Goal: Task Accomplishment & Management: Complete application form

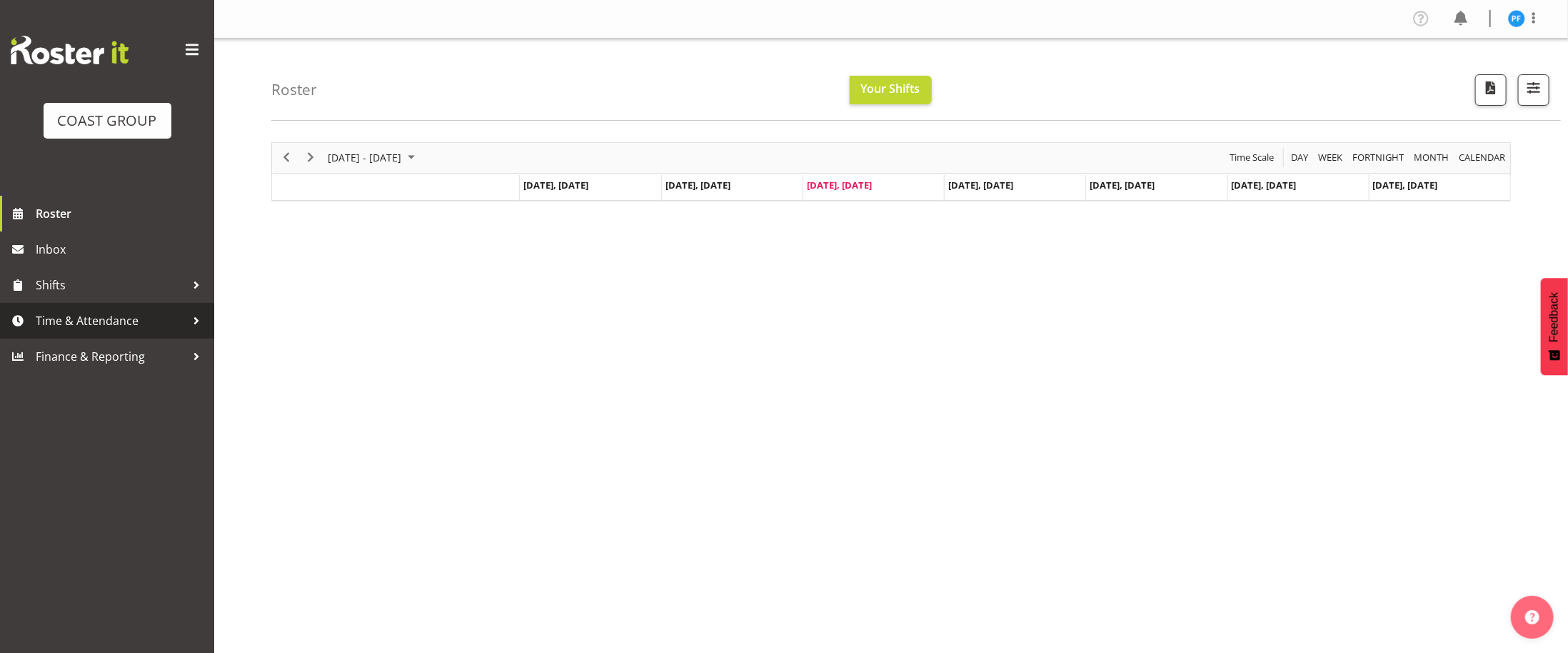
click at [111, 324] on span "Time & Attendance" at bounding box center [110, 321] width 150 height 21
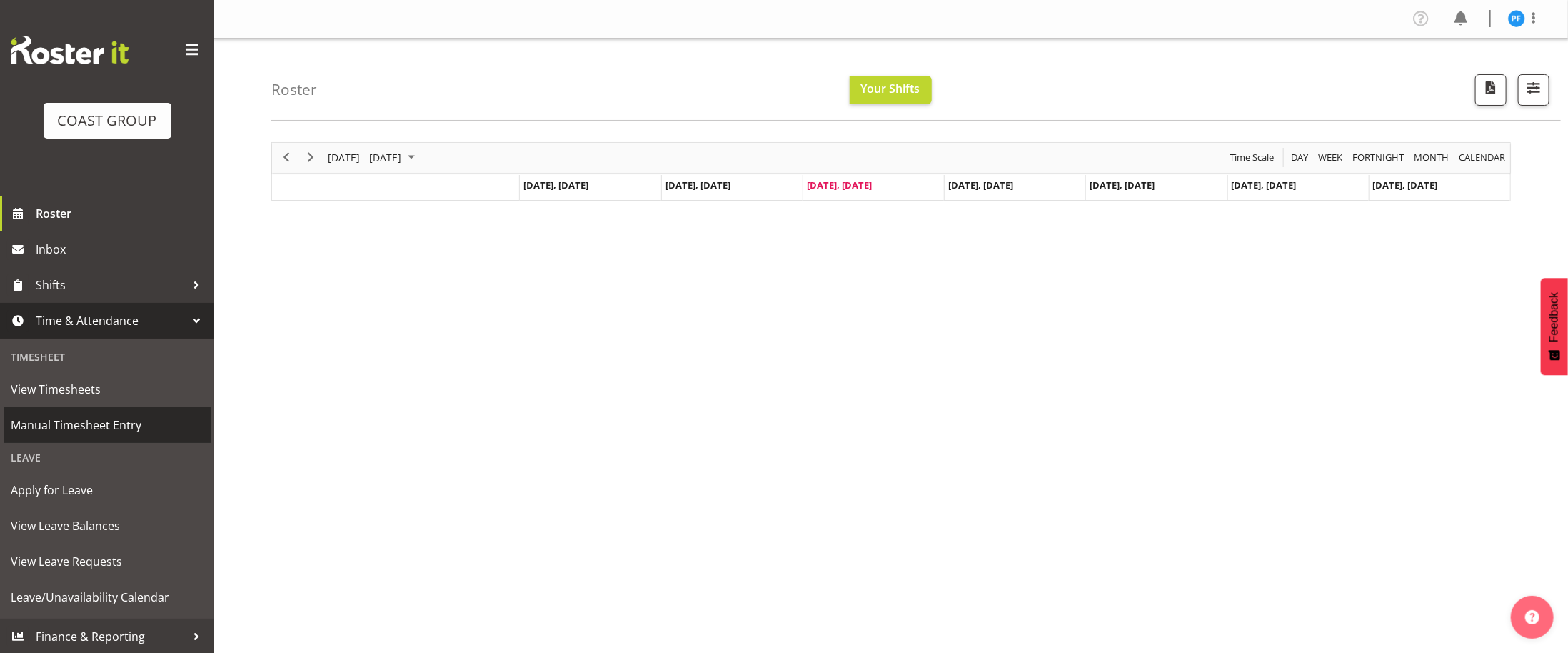
click at [80, 428] on span "Manual Timesheet Entry" at bounding box center [107, 425] width 192 height 21
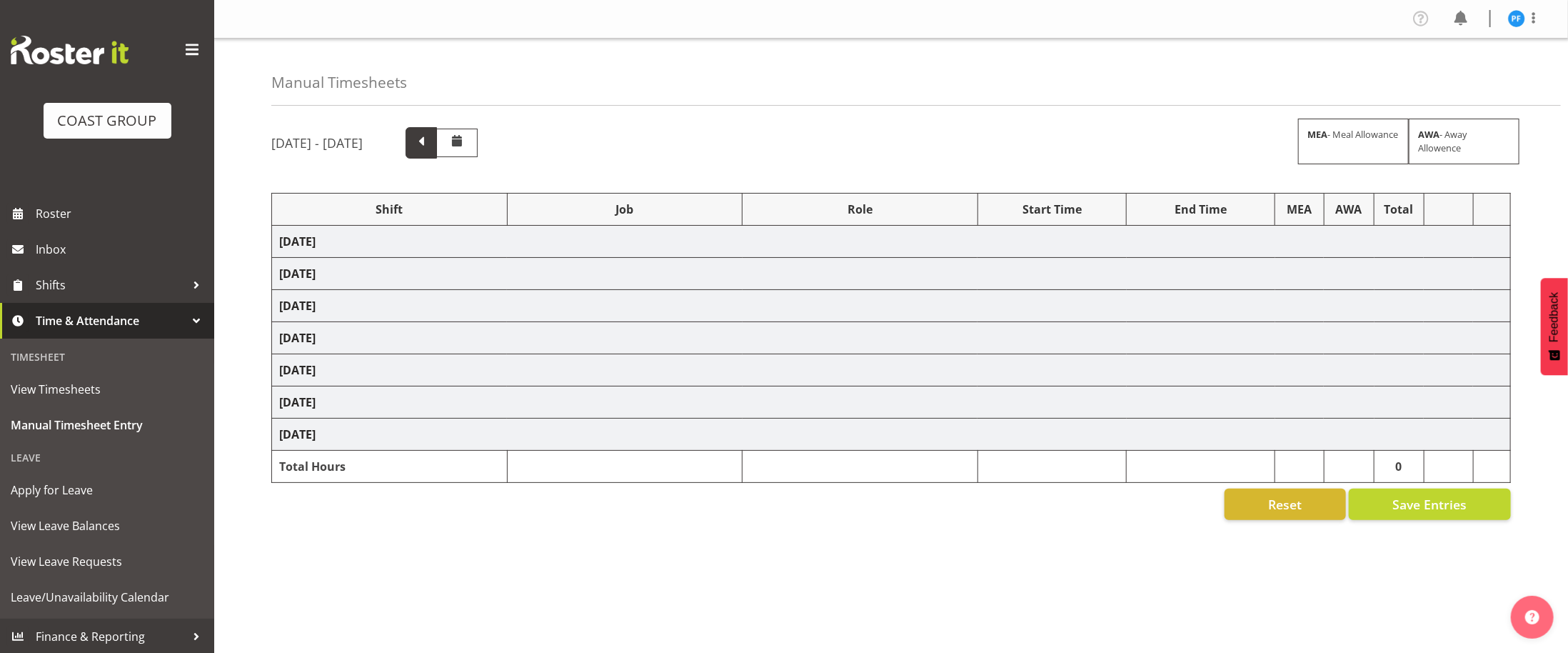
click at [430, 143] on span at bounding box center [421, 141] width 18 height 18
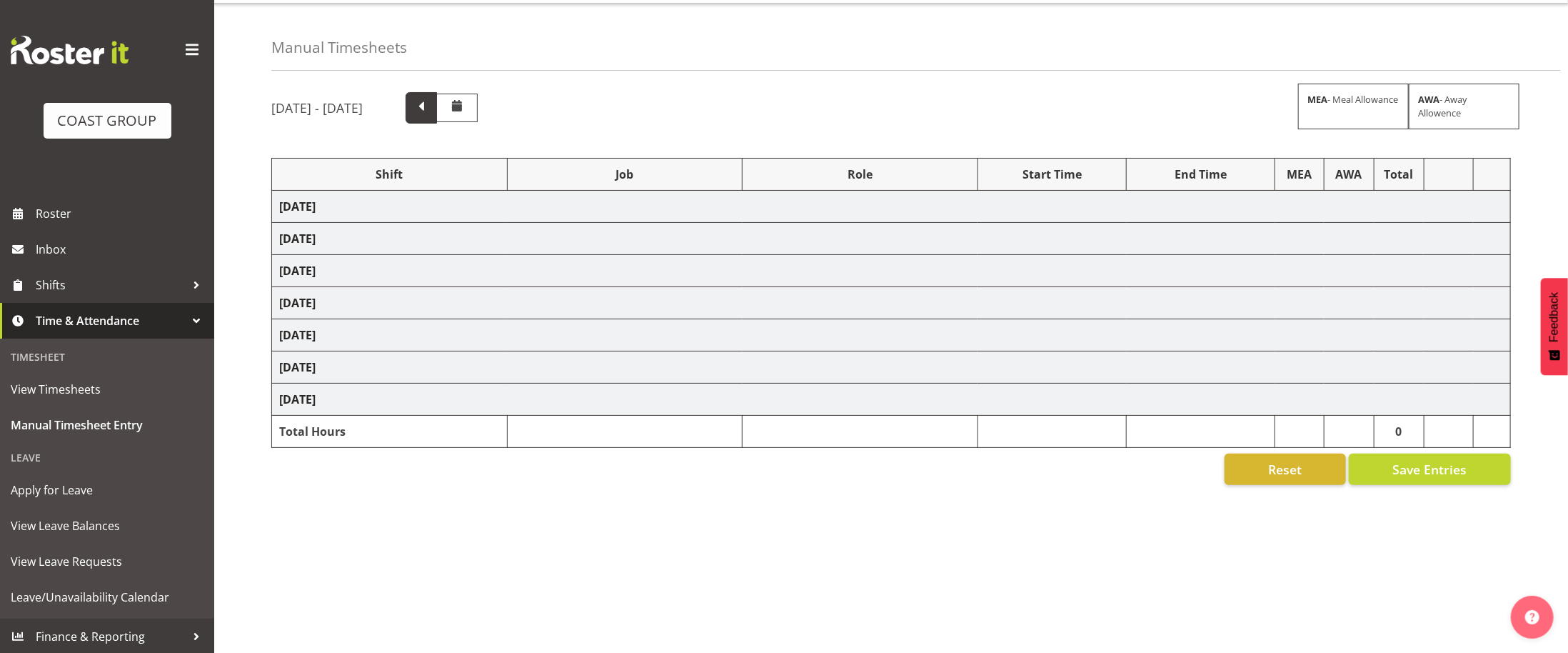
click at [430, 111] on span at bounding box center [421, 106] width 18 height 18
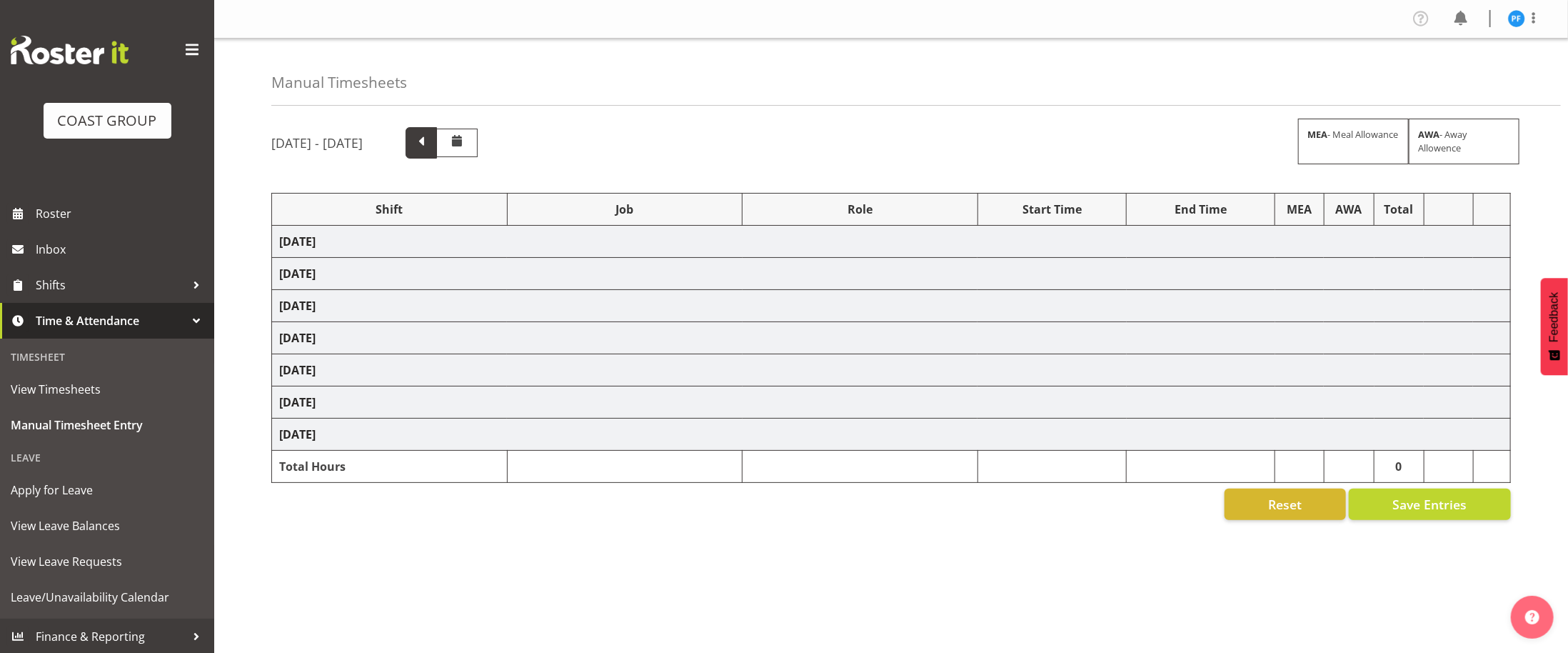
click at [437, 152] on span at bounding box center [421, 143] width 31 height 31
click at [437, 143] on span at bounding box center [421, 143] width 31 height 31
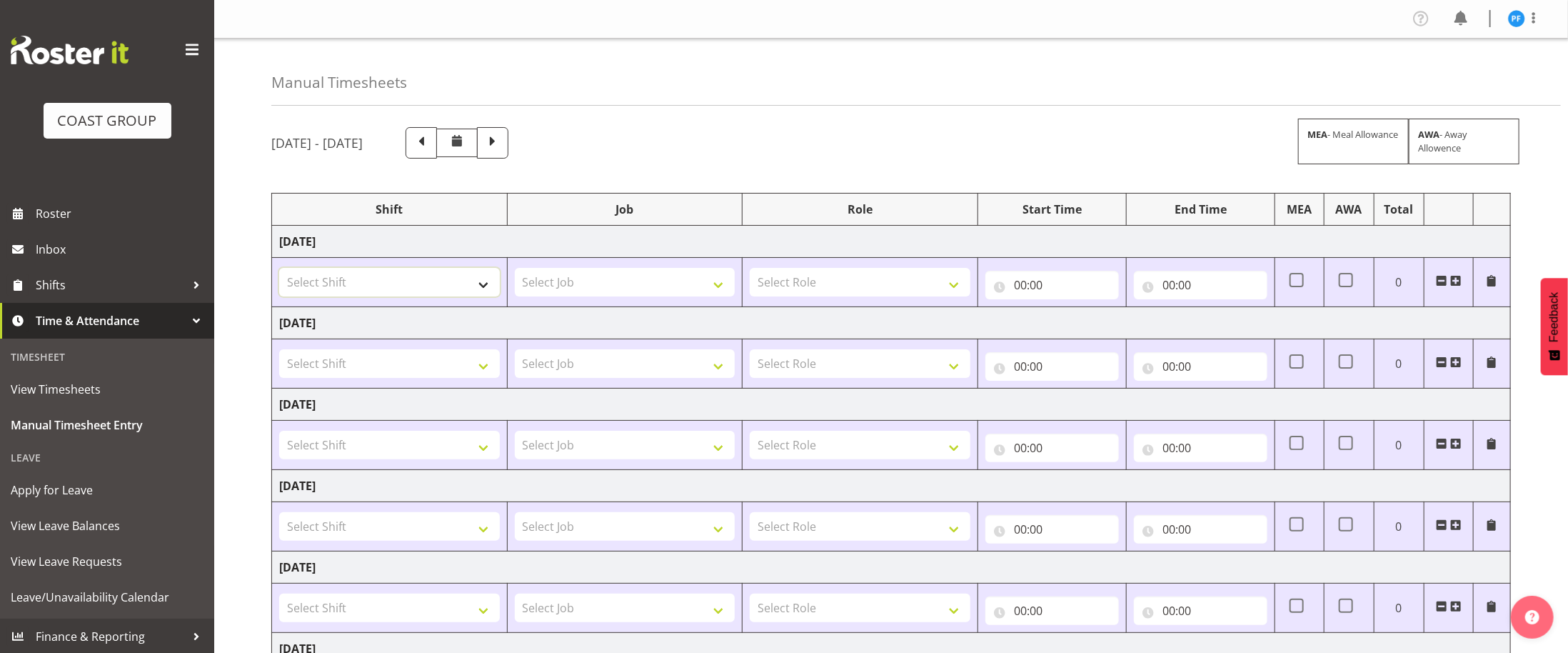
click at [489, 291] on select "Select Shift" at bounding box center [390, 282] width 221 height 29
click at [477, 208] on div "Shift" at bounding box center [390, 209] width 221 height 17
click at [478, 211] on div "Shift" at bounding box center [390, 209] width 221 height 17
click at [260, 534] on div "Manual Timesheets August 6th - August 12th 2025 MEA - Meal Allowance AWA - Away…" at bounding box center [891, 458] width 1354 height 837
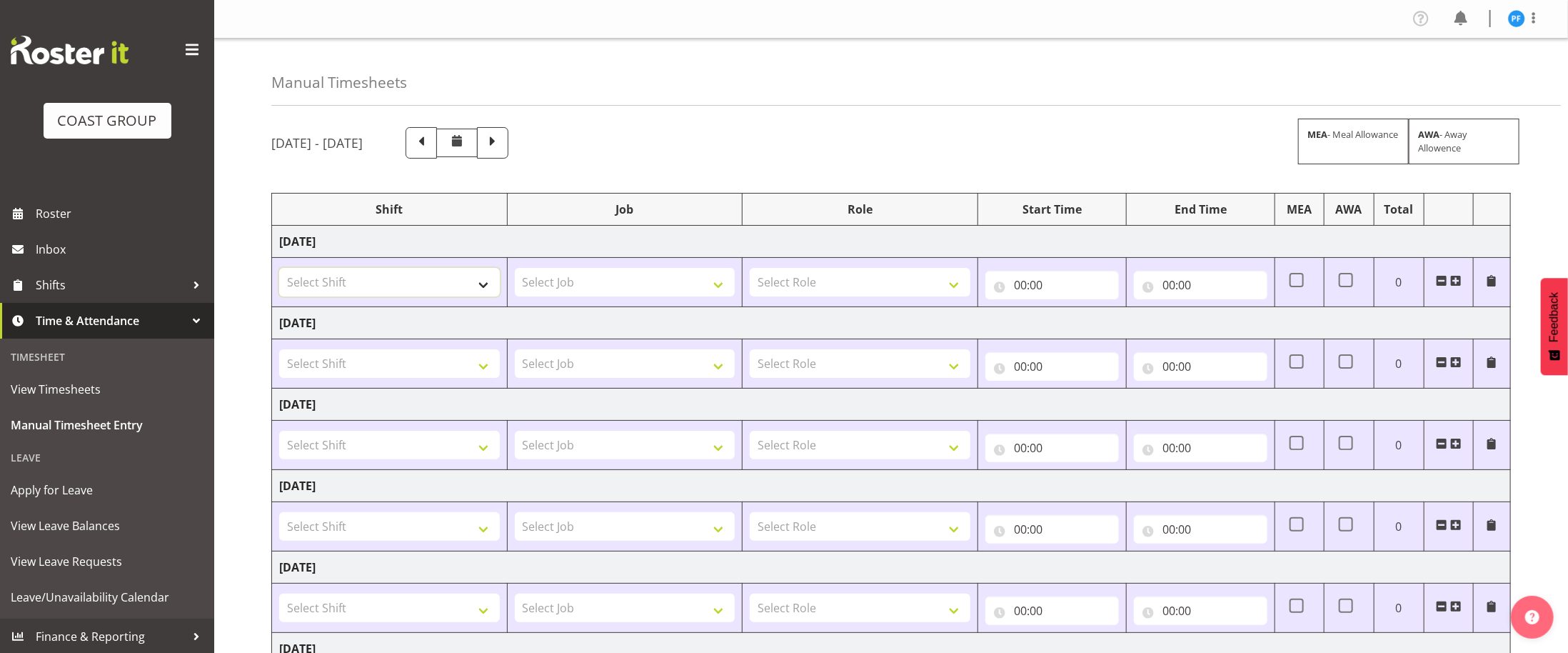
click at [473, 284] on select "Select Shift" at bounding box center [390, 282] width 221 height 29
click at [530, 307] on td "Select Job 1 Carlton Events 1 Carlton Hamilton 1 Carlton Wellington 1 EHS WAREH…" at bounding box center [625, 282] width 236 height 49
click at [647, 289] on select "Select Job 1 Carlton Events 1 Carlton Hamilton 1 Carlton Wellington 1 EHS WAREH…" at bounding box center [626, 282] width 221 height 29
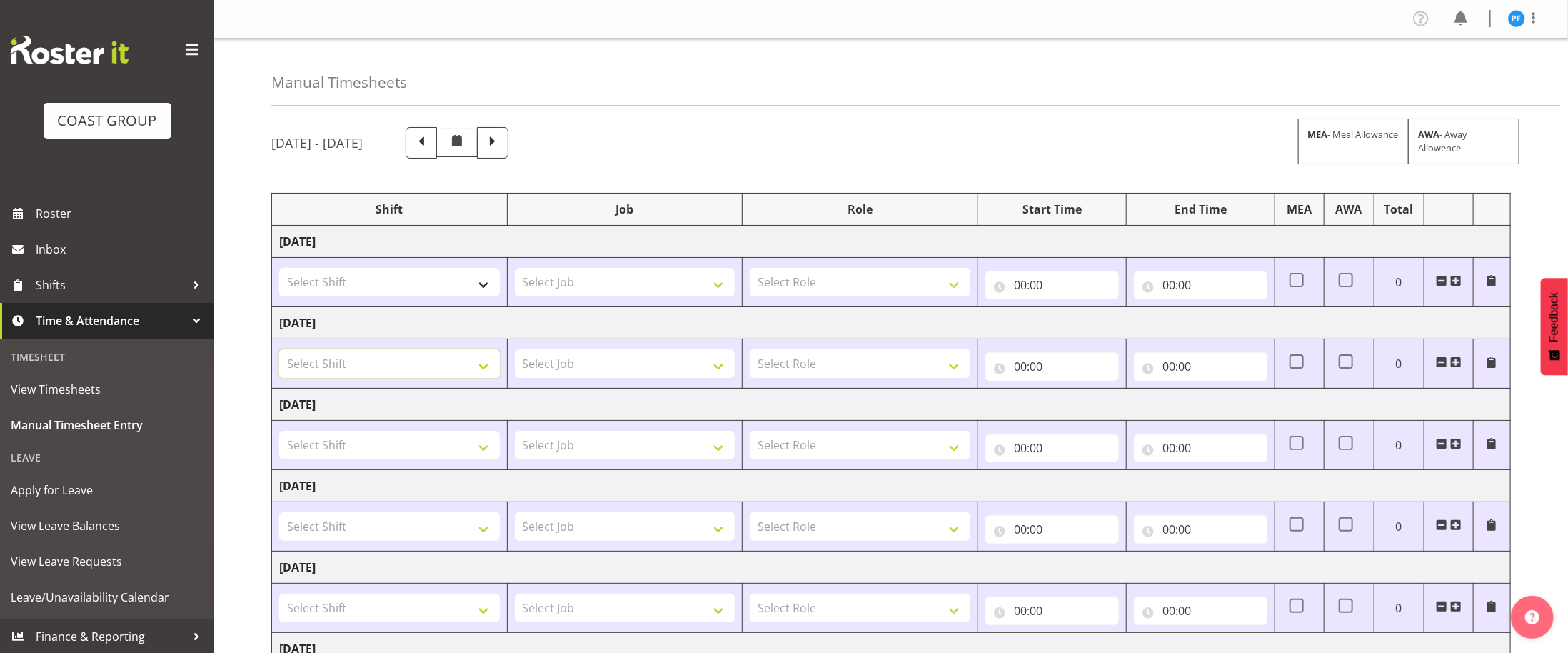
click at [399, 355] on select "Select Shift" at bounding box center [390, 363] width 221 height 29
click at [399, 354] on select "Select Shift" at bounding box center [390, 363] width 221 height 29
click at [396, 354] on select "Select Shift" at bounding box center [390, 363] width 221 height 29
click at [390, 354] on td "Select Shift" at bounding box center [390, 364] width 236 height 49
click at [390, 354] on select "Select Shift" at bounding box center [390, 363] width 221 height 29
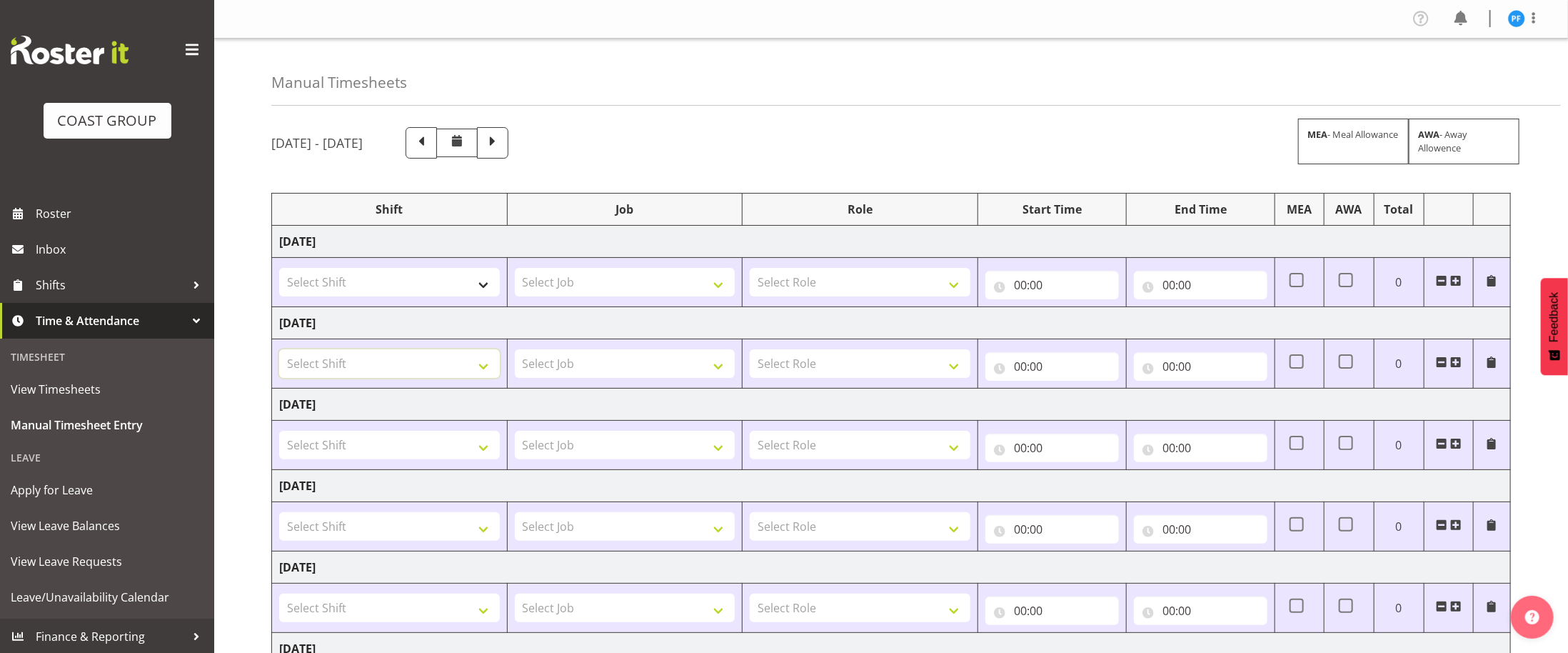
scroll to position [4, 0]
click at [477, 279] on select "Select Shift # Fieldays--Milwaukee. # Install Hutchwilco Boat Show at ASG. #AKL…" at bounding box center [390, 282] width 221 height 29
select select "1775"
click at [280, 271] on select "Select Shift # Fieldays--Milwaukee. # Install Hutchwilco Boat Show at ASG. #AKL…" at bounding box center [390, 282] width 221 height 29
click at [607, 280] on select "Select Job 1 Carlton Events 1 Carlton Hamilton 1 Carlton Wellington 1 EHS WAREH…" at bounding box center [626, 282] width 221 height 29
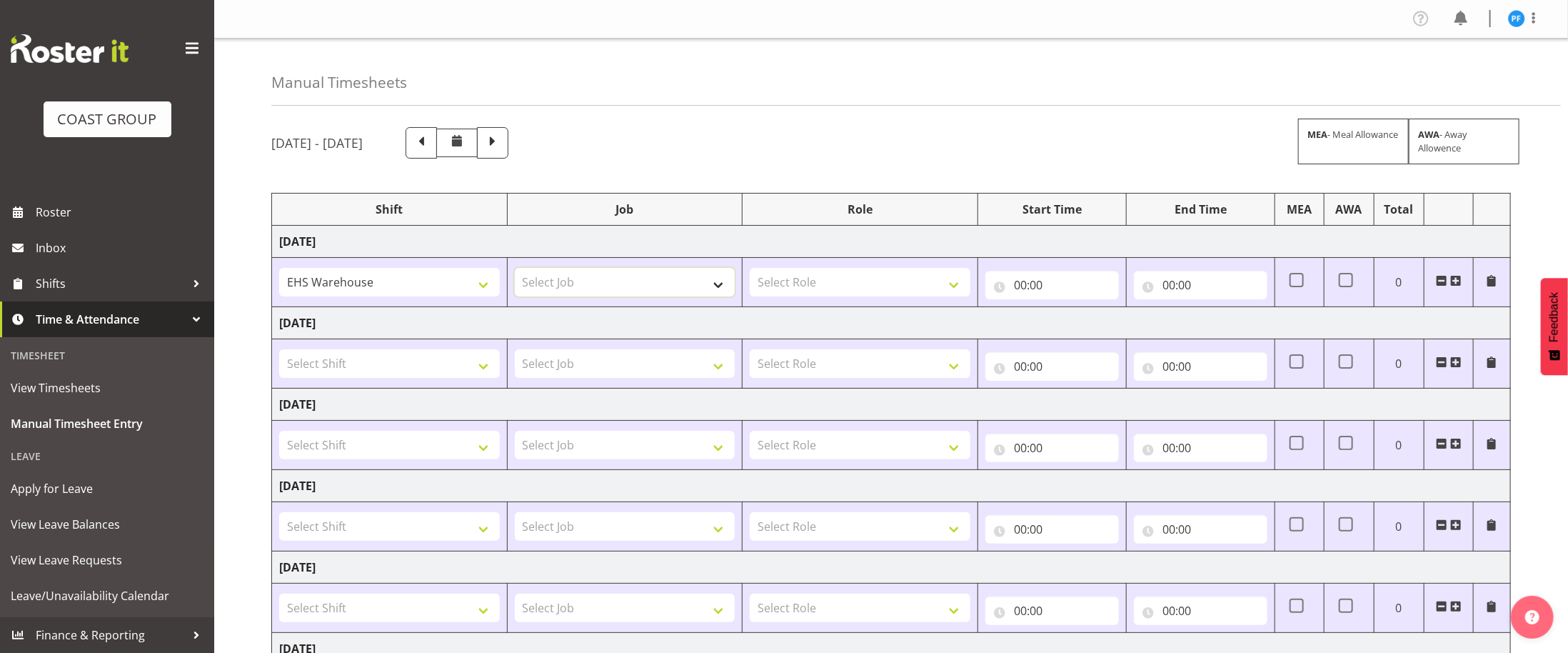
select select "9033"
click at [515, 271] on select "Select Job 1 Carlton Events 1 Carlton Hamilton 1 Carlton Wellington 1 EHS WAREH…" at bounding box center [626, 282] width 221 height 29
click at [800, 286] on select "Select Role EHS AKL D+B EHS AKL PANELS EHS AKL CARPET" at bounding box center [860, 282] width 221 height 29
select select "194"
click at [750, 271] on select "Select Role EHS AKL D+B EHS AKL PANELS EHS AKL CARPET" at bounding box center [860, 282] width 221 height 29
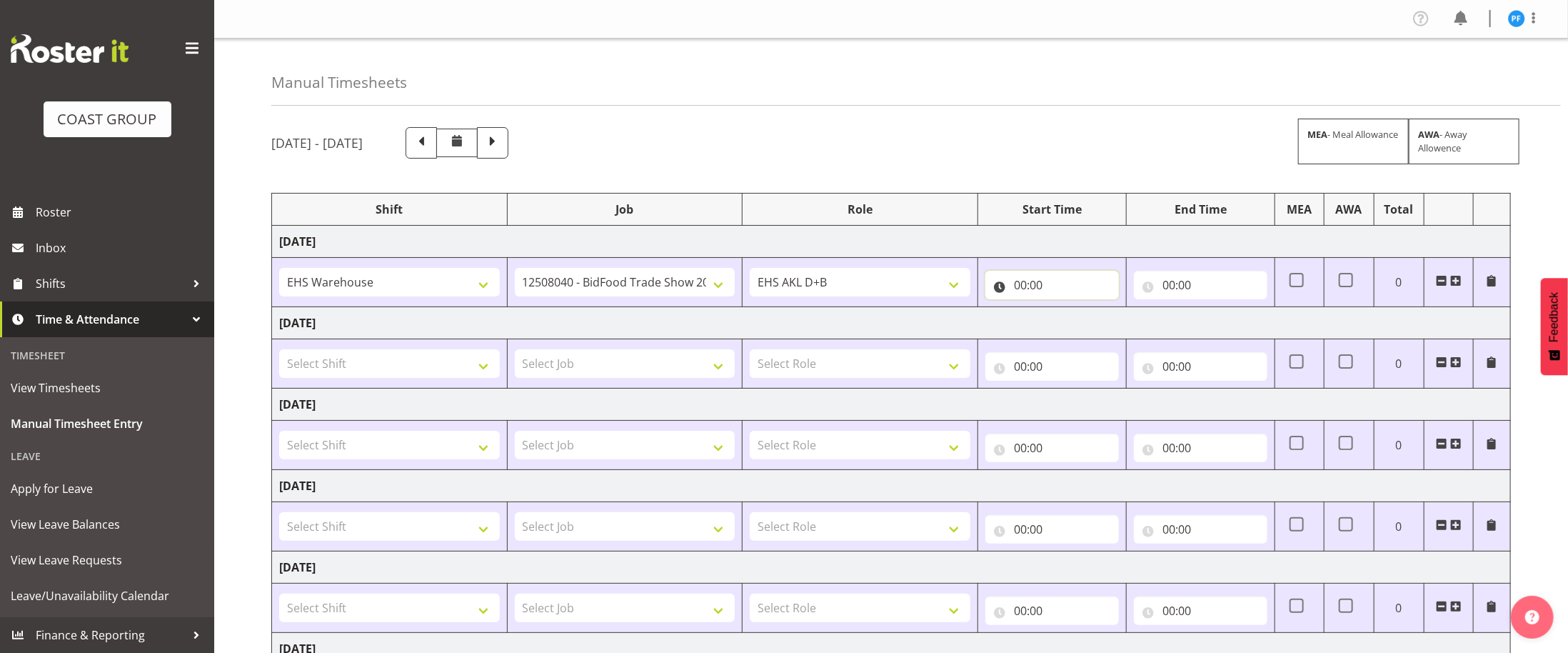
click at [1071, 291] on input "00:00" at bounding box center [1052, 285] width 133 height 29
click at [1087, 330] on select "00 01 02 03 04 05 06 07 08 09 10 11 12 13 14 15 16 17 18 19 20 21 22 23" at bounding box center [1083, 322] width 32 height 29
select select "6"
click at [1067, 310] on select "00 01 02 03 04 05 06 07 08 09 10 11 12 13 14 15 16 17 18 19 20 21 22 23" at bounding box center [1083, 322] width 32 height 29
type input "06:00"
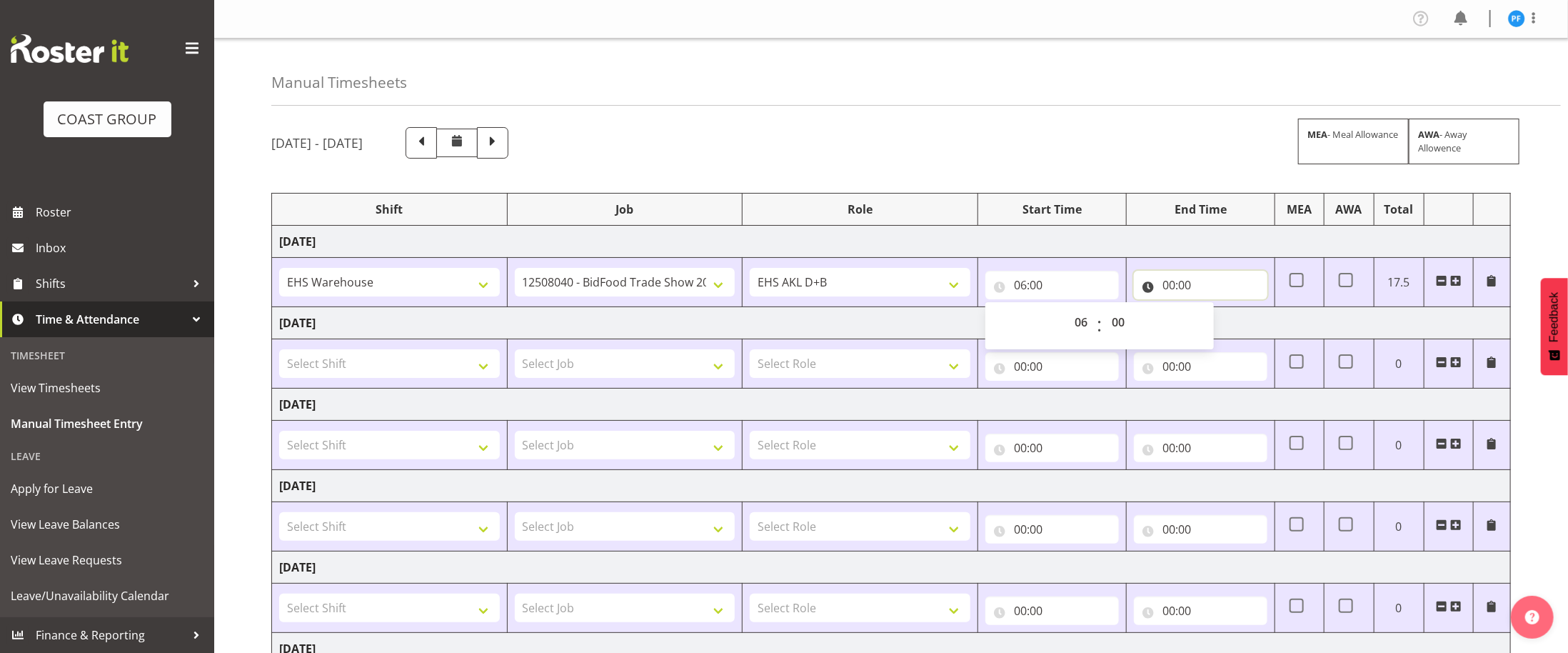
click at [1161, 286] on input "00:00" at bounding box center [1201, 285] width 133 height 29
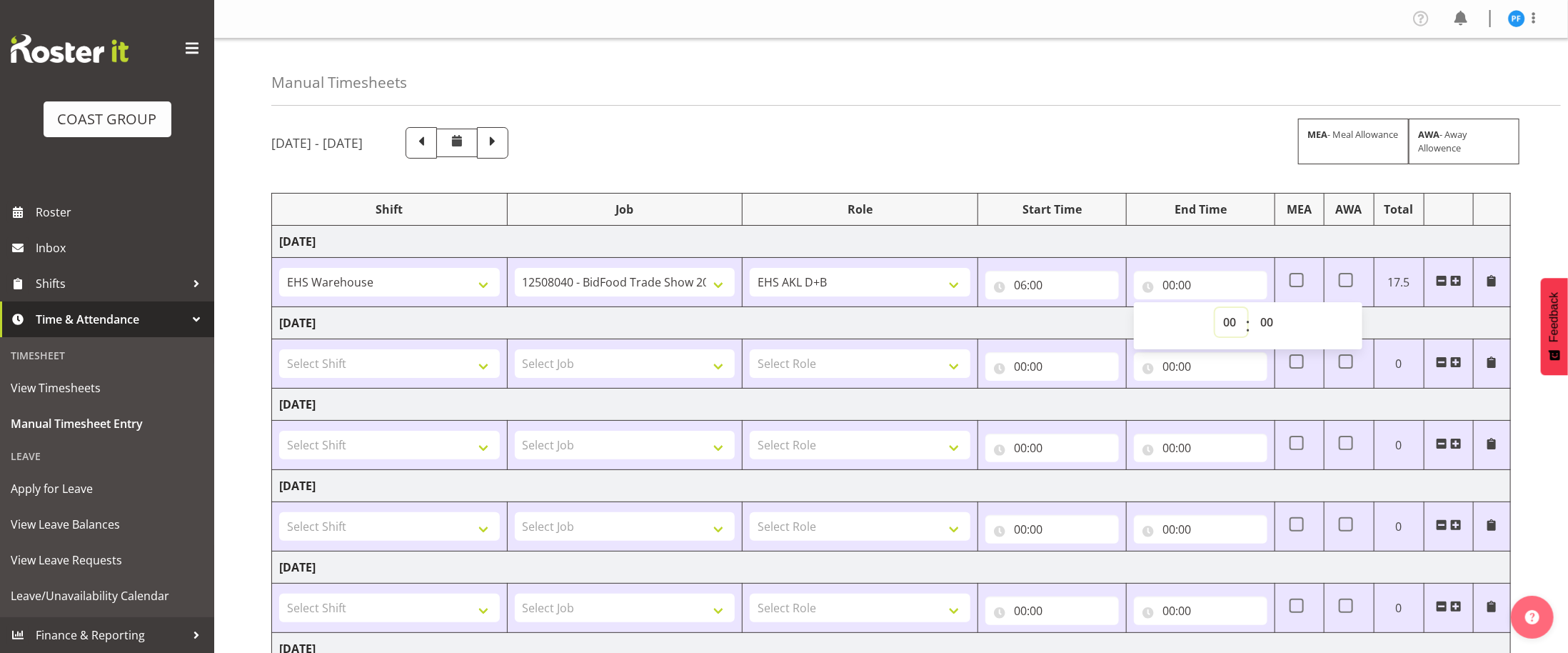
click at [1231, 318] on select "00 01 02 03 04 05 06 07 08 09 10 11 12 13 14 15 16 17 18 19 20 21 22 23" at bounding box center [1231, 322] width 32 height 29
select select "14"
click at [1215, 310] on select "00 01 02 03 04 05 06 07 08 09 10 11 12 13 14 15 16 17 18 19 20 21 22 23" at bounding box center [1231, 322] width 32 height 29
type input "14:00"
click at [1271, 326] on select "00 01 02 03 04 05 06 07 08 09 10 11 12 13 14 15 16 17 18 19 20 21 22 23 24 25 2…" at bounding box center [1269, 322] width 32 height 29
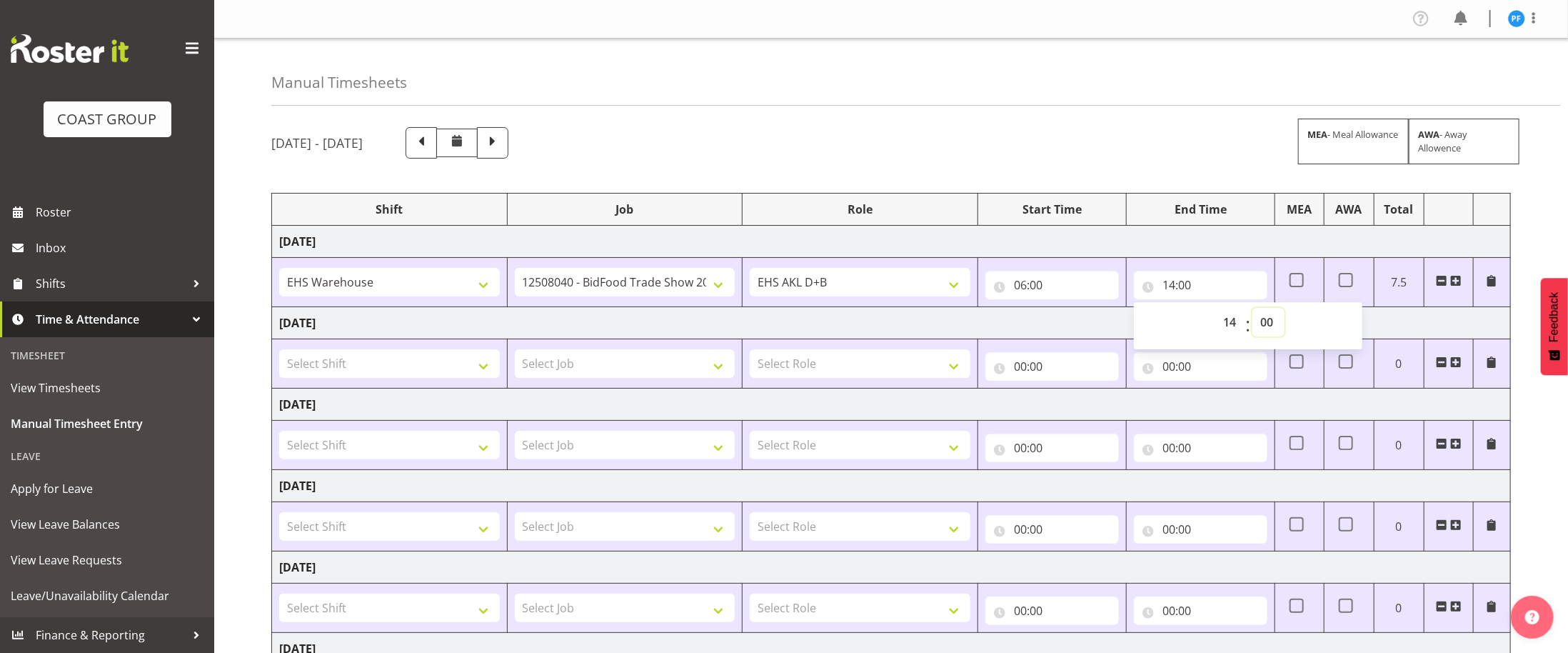
select select "30"
click at [1253, 310] on select "00 01 02 03 04 05 06 07 08 09 10 11 12 13 14 15 16 17 18 19 20 21 22 23 24 25 2…" at bounding box center [1269, 322] width 32 height 29
type input "14:30"
click at [422, 370] on select "Select Shift # Fieldays--Milwaukee. # Install Hutchwilco Boat Show at ASG. #AKL…" at bounding box center [390, 363] width 221 height 29
select select "1775"
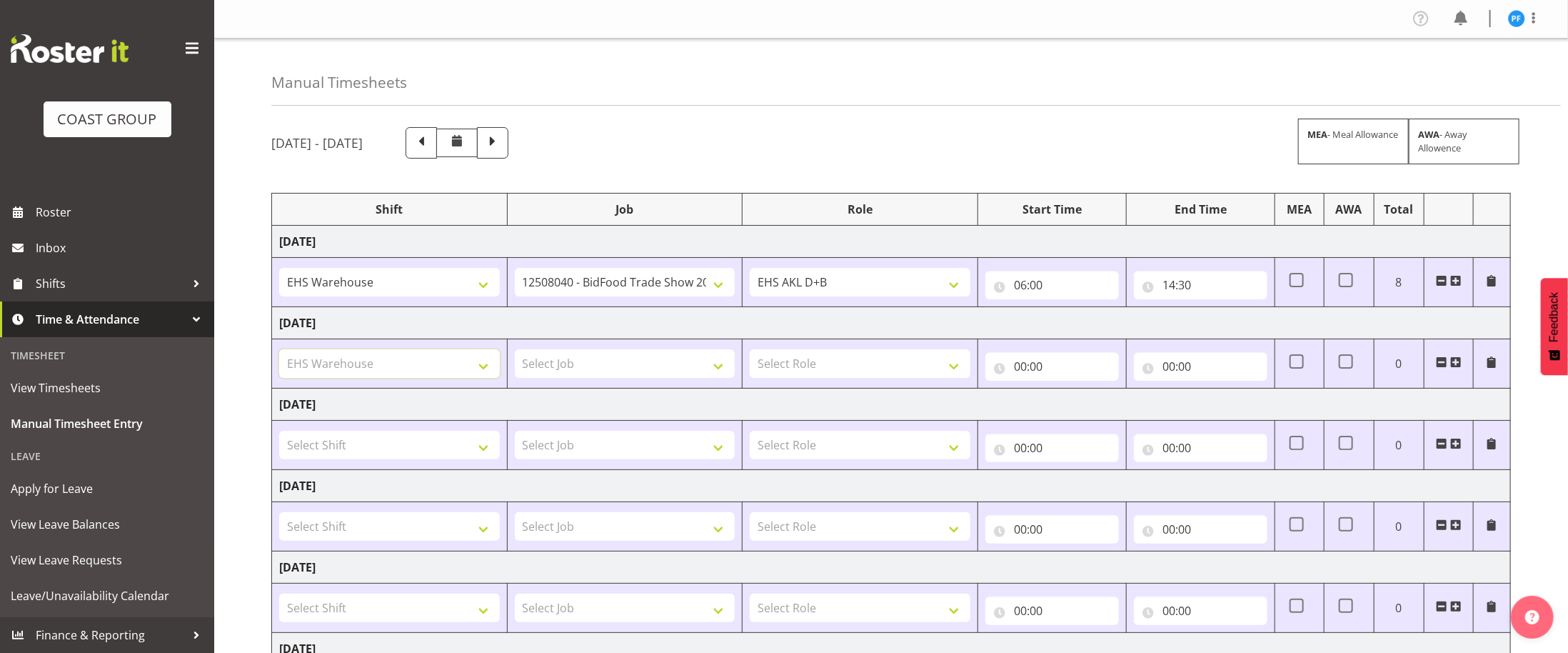
click at [280, 353] on select "Select Shift # Fieldays--Milwaukee. # Install Hutchwilco Boat Show at ASG. #AKL…" at bounding box center [390, 363] width 221 height 29
click at [593, 358] on select "Select Job 1 Carlton Events 1 Carlton Hamilton 1 Carlton Wellington 1 EHS WAREH…" at bounding box center [626, 363] width 221 height 29
select select "10069"
click at [515, 353] on select "Select Job 1 Carlton Events 1 Carlton Hamilton 1 Carlton Wellington 1 EHS WAREH…" at bounding box center [626, 363] width 221 height 29
click at [812, 357] on select "Select Role EHS AKL D+B EHS AKL PANELS EHS AKL CARPET" at bounding box center [860, 363] width 221 height 29
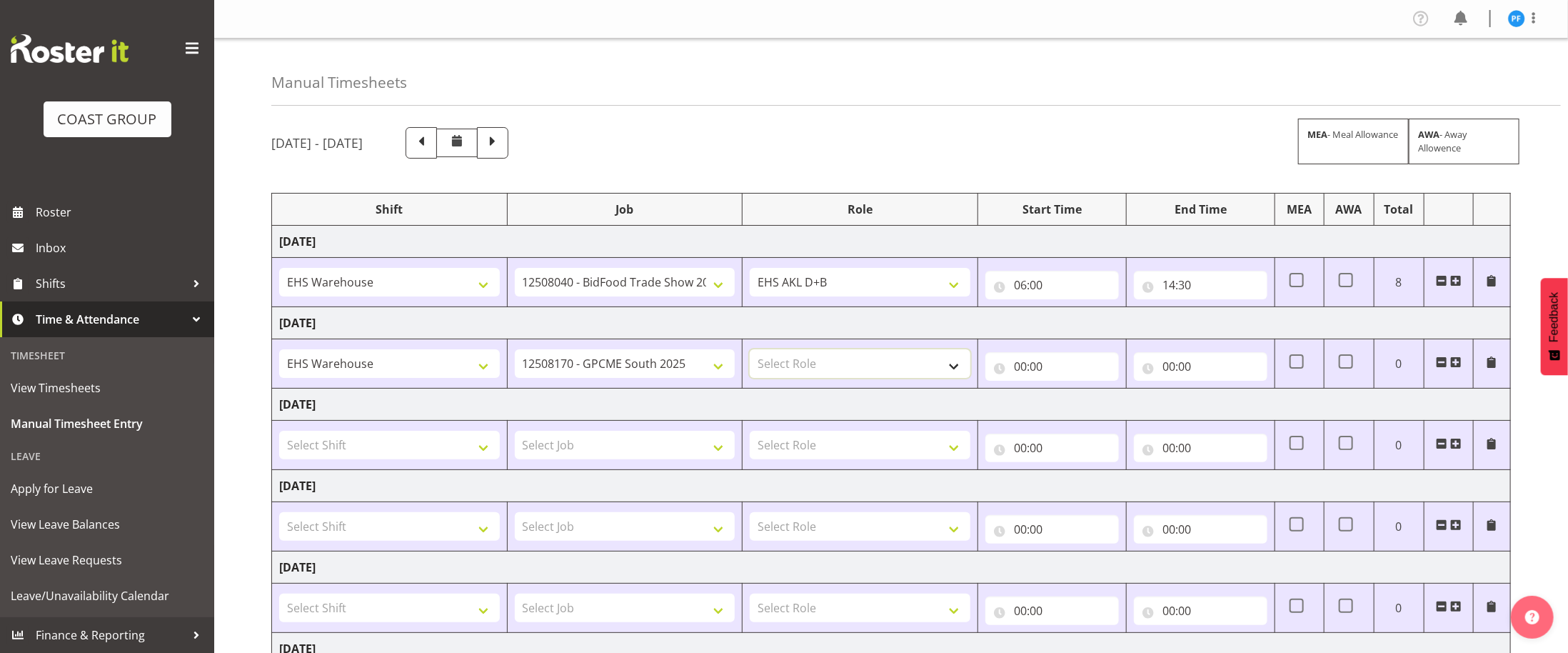
select select "194"
click at [750, 353] on select "Select Role EHS AKL D+B EHS AKL PANELS EHS AKL CARPET" at bounding box center [860, 363] width 221 height 29
click at [1008, 371] on input "00:00" at bounding box center [1052, 366] width 133 height 29
click at [1084, 406] on select "00 01 02 03 04 05 06 07 08 09 10 11 12 13 14 15 16 17 18 19 20 21 22 23" at bounding box center [1083, 403] width 32 height 29
select select "7"
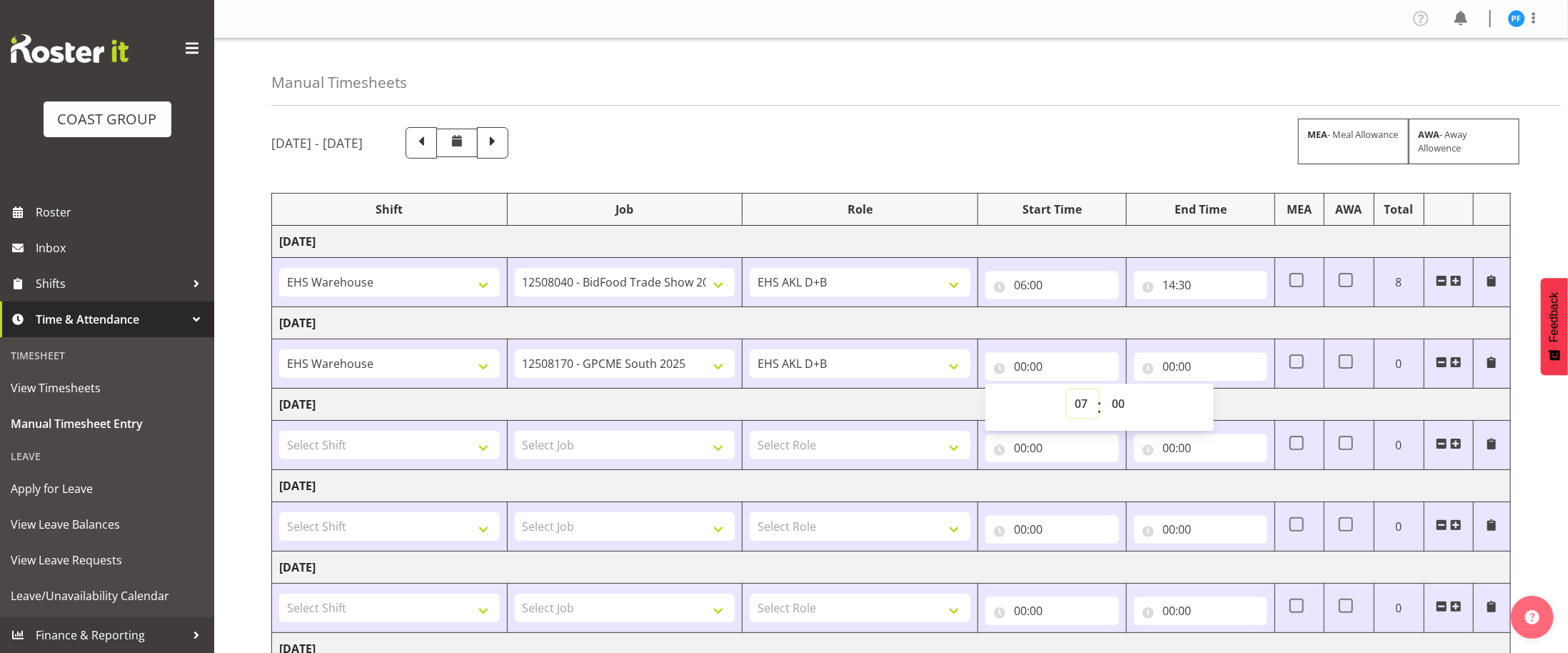
click at [1067, 393] on select "00 01 02 03 04 05 06 07 08 09 10 11 12 13 14 15 16 17 18 19 20 21 22 23" at bounding box center [1083, 403] width 32 height 29
type input "07:00"
click at [1190, 370] on input "00:00" at bounding box center [1201, 366] width 133 height 29
click at [1230, 410] on select "00 01 02 03 04 05 06 07 08 09 10 11 12 13 14 15 16 17 18 19 20 21 22 23" at bounding box center [1231, 403] width 32 height 29
select select "14"
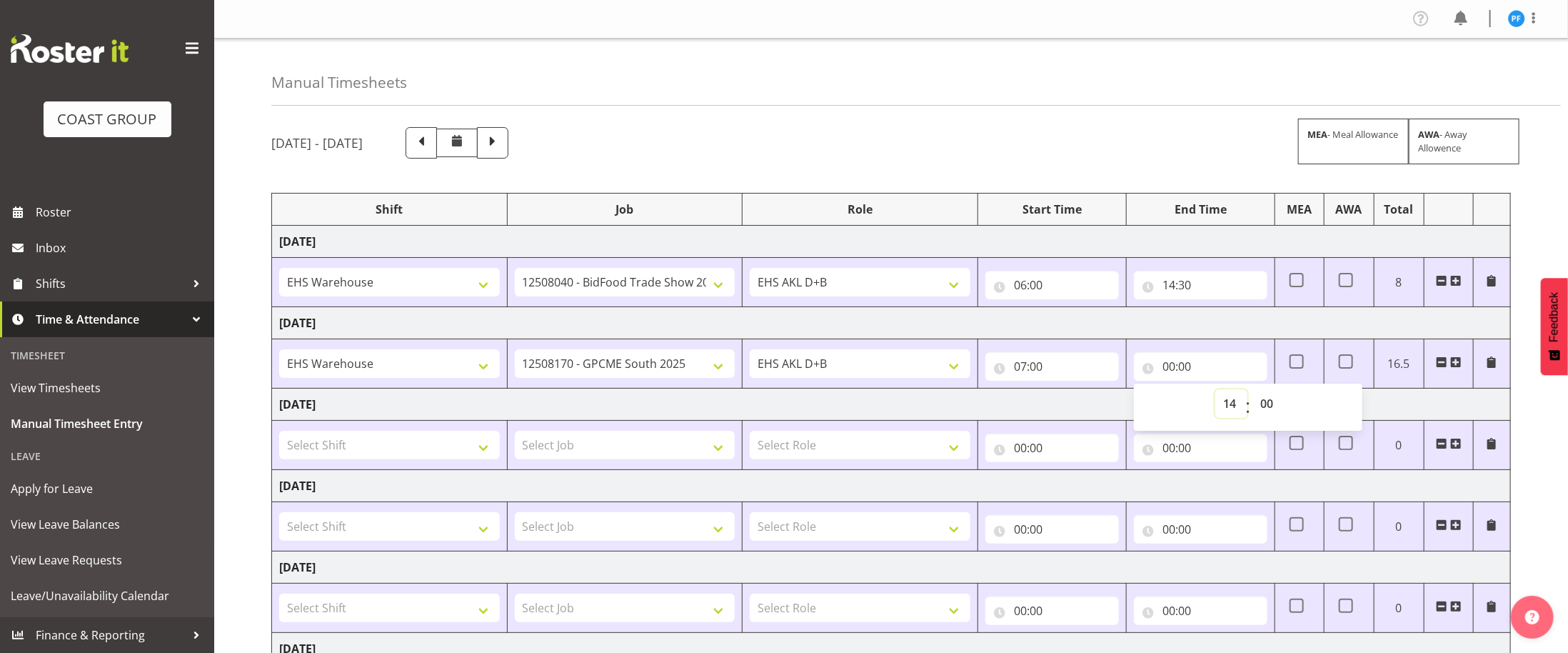
click at [1215, 393] on select "00 01 02 03 04 05 06 07 08 09 10 11 12 13 14 15 16 17 18 19 20 21 22 23" at bounding box center [1231, 403] width 32 height 29
type input "14:00"
click at [331, 441] on select "Select Shift # Fieldays--Milwaukee. # Install Hutchwilco Boat Show at ASG. #AKL…" at bounding box center [390, 444] width 221 height 29
select select "1775"
click at [280, 436] on select "Select Shift # Fieldays--Milwaukee. # Install Hutchwilco Boat Show at ASG. #AKL…" at bounding box center [390, 444] width 221 height 29
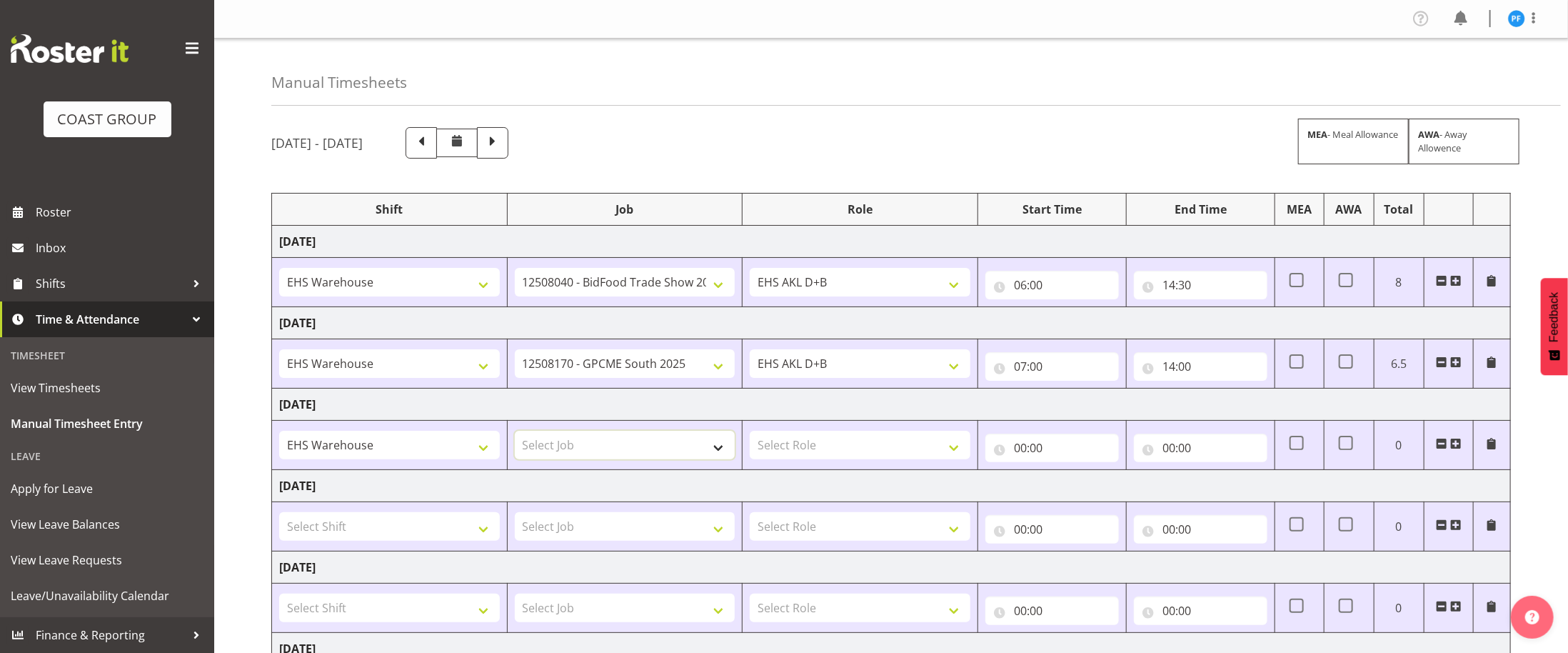
click at [596, 446] on select "Select Job 1 Carlton Events 1 Carlton Hamilton 1 Carlton Wellington 1 EHS WAREH…" at bounding box center [626, 444] width 221 height 29
select select "10200"
click at [515, 436] on select "Select Job 1 Carlton Events 1 Carlton Hamilton 1 Carlton Wellington 1 EHS WAREH…" at bounding box center [626, 444] width 221 height 29
click at [869, 454] on select "Select Role EHS AKL D+B EHS AKL PANELS EHS AKL CARPET" at bounding box center [860, 444] width 221 height 29
select select "194"
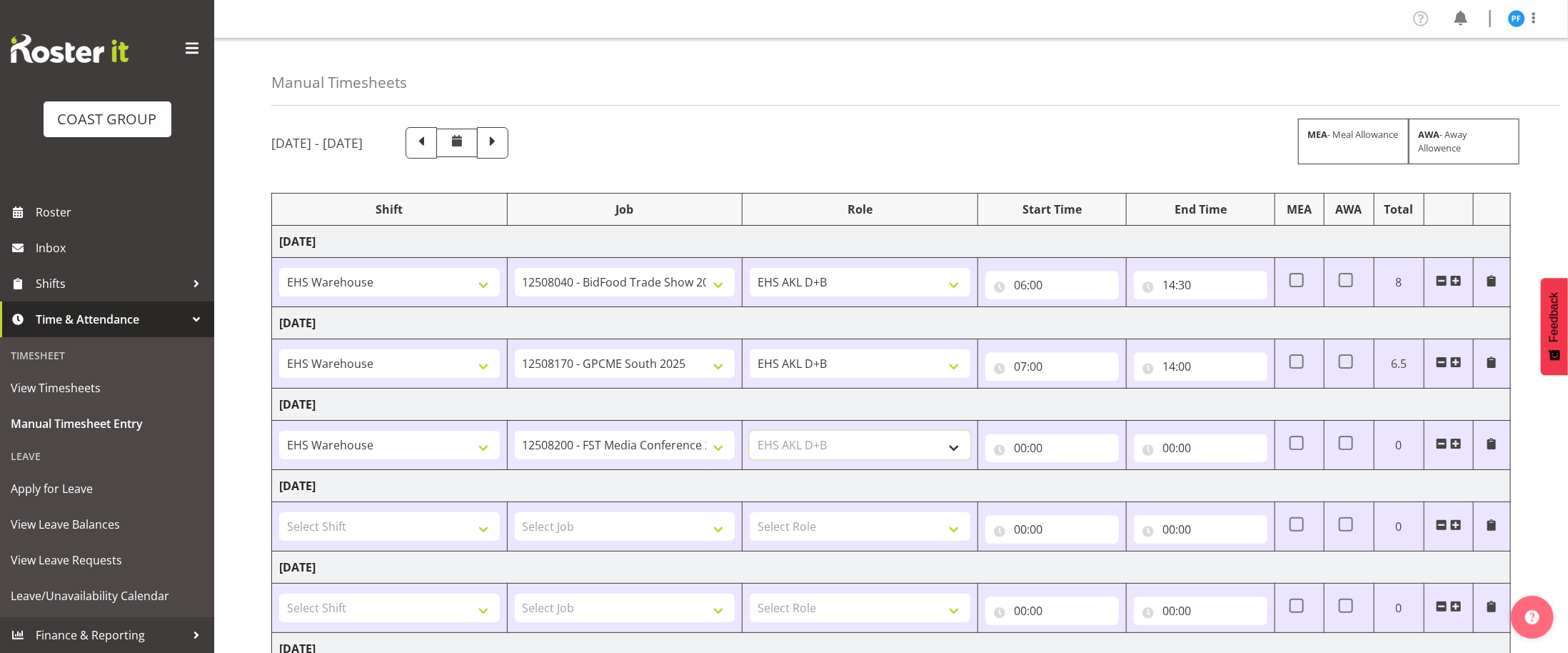
click at [750, 436] on select "Select Role EHS AKL D+B EHS AKL PANELS EHS AKL CARPET" at bounding box center [860, 444] width 221 height 29
click at [1043, 456] on input "00:00" at bounding box center [1052, 447] width 133 height 29
click at [1087, 494] on select "00 01 02 03 04 05 06 07 08 09 10 11 12 13 14 15 16 17 18 19 20 21 22 23" at bounding box center [1083, 485] width 32 height 29
select select "7"
click at [1067, 476] on select "00 01 02 03 04 05 06 07 08 09 10 11 12 13 14 15 16 17 18 19 20 21 22 23" at bounding box center [1083, 485] width 32 height 29
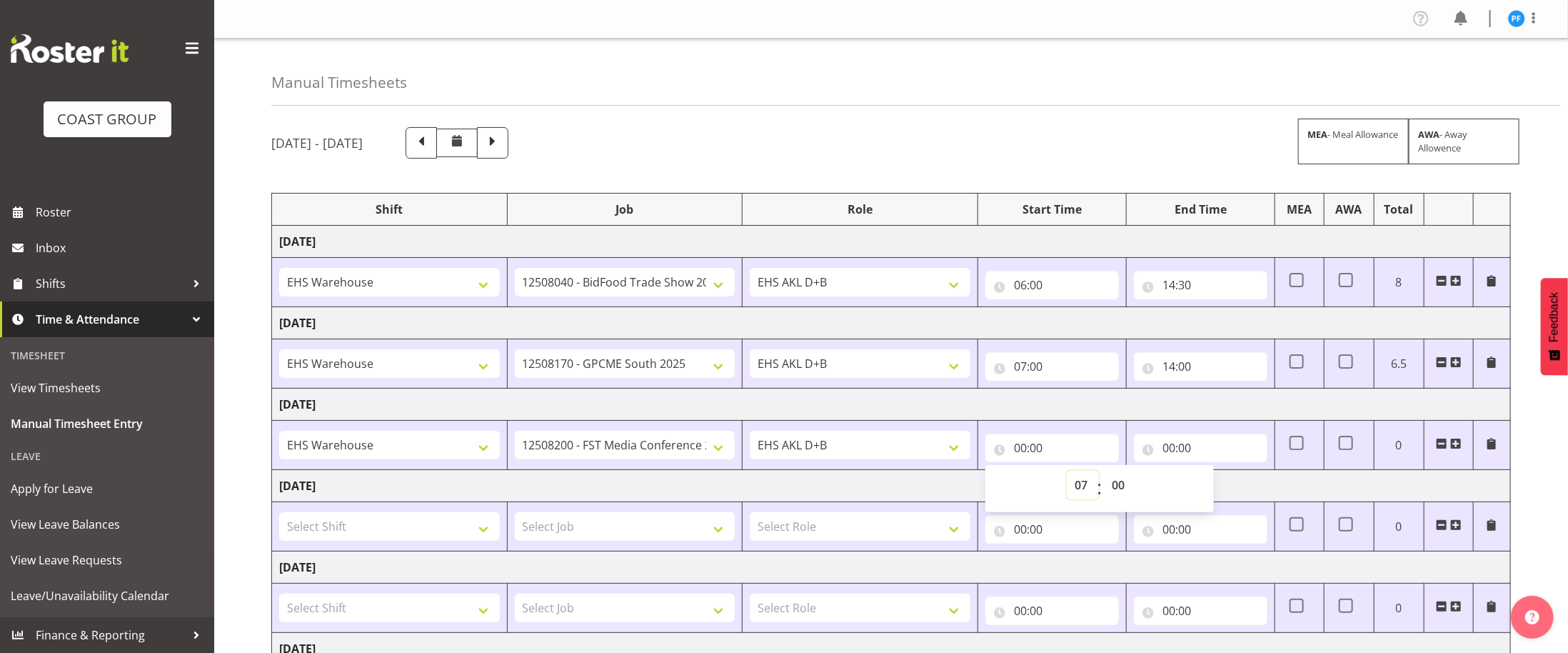
type input "07:00"
click at [1180, 452] on input "00:00" at bounding box center [1201, 447] width 133 height 29
click at [1224, 495] on select "00 01 02 03 04 05 06 07 08 09 10 11 12 13 14 15 16 17 18 19 20 21 22 23" at bounding box center [1231, 485] width 32 height 29
select select "13"
click at [1215, 476] on select "00 01 02 03 04 05 06 07 08 09 10 11 12 13 14 15 16 17 18 19 20 21 22 23" at bounding box center [1231, 485] width 32 height 29
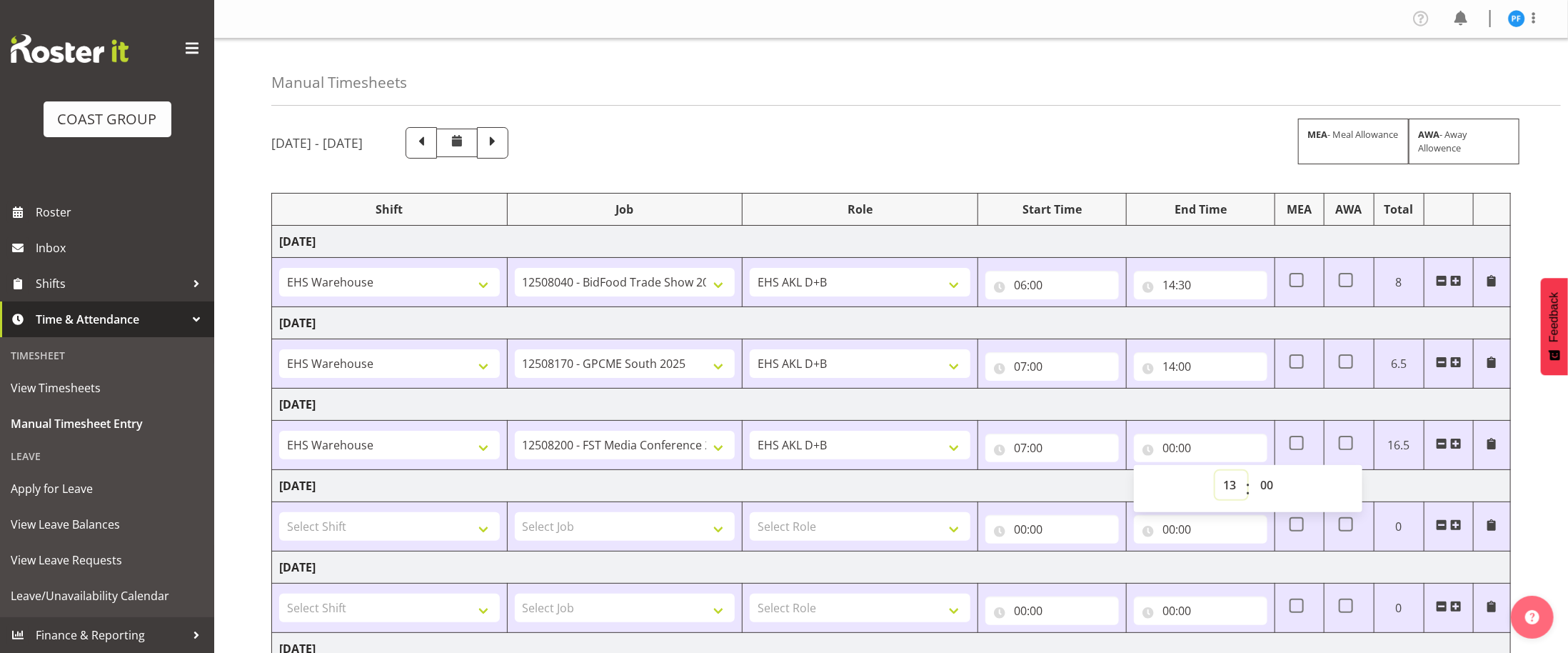
type input "13:00"
click at [1028, 374] on input "07:00" at bounding box center [1052, 366] width 133 height 29
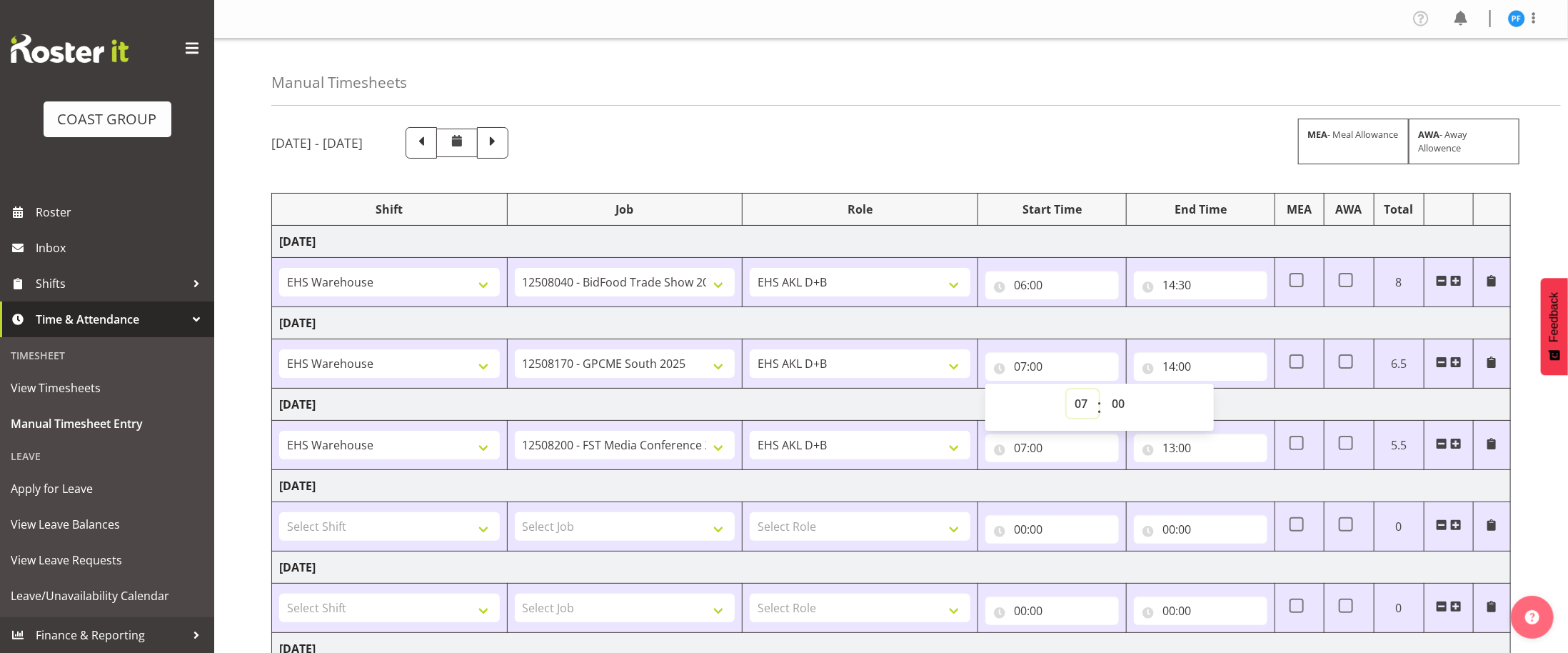
click at [1087, 411] on select "00 01 02 03 04 05 06 07 08 09 10 11 12 13 14 15 16 17 18 19 20 21 22 23" at bounding box center [1083, 403] width 32 height 29
select select "6"
click at [1067, 393] on select "00 01 02 03 04 05 06 07 08 09 10 11 12 13 14 15 16 17 18 19 20 21 22 23" at bounding box center [1083, 403] width 32 height 29
type input "06:00"
click at [1240, 407] on td "Friday 8th August 2025" at bounding box center [891, 405] width 1239 height 32
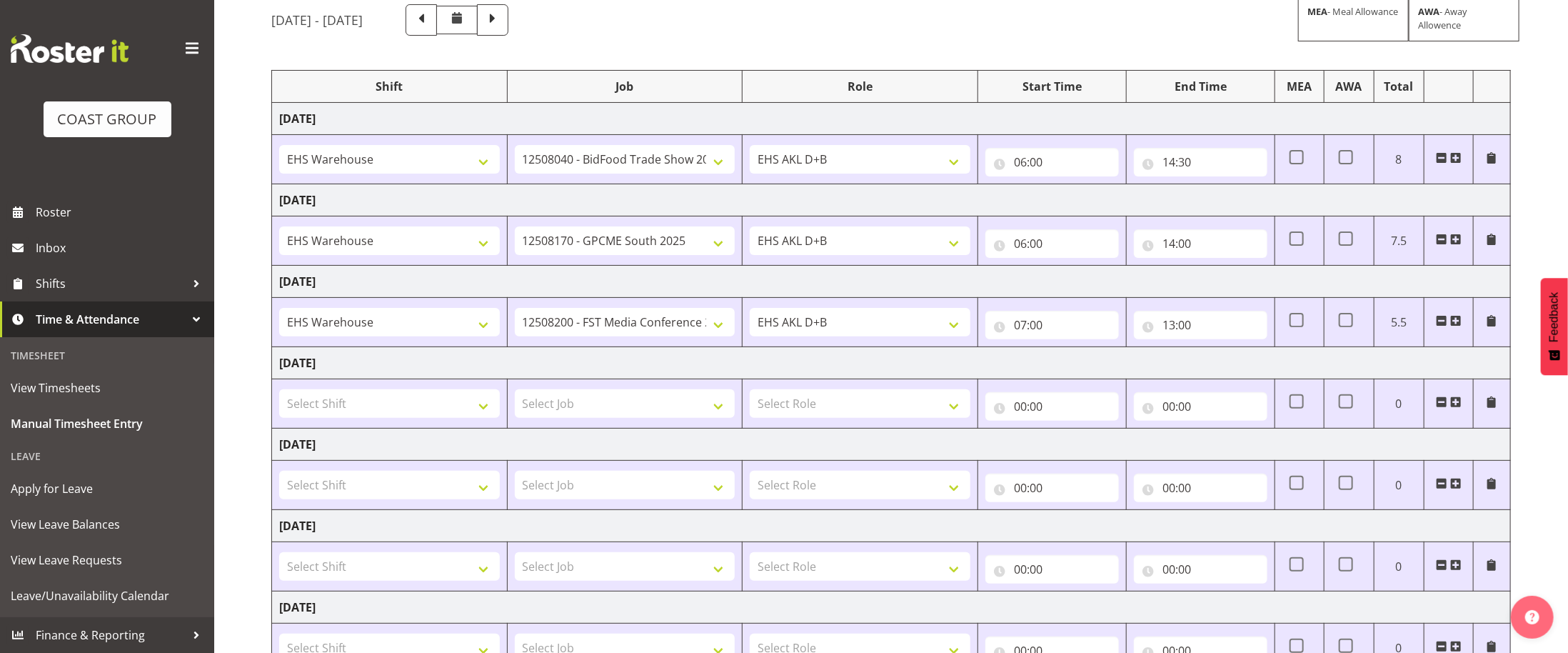
scroll to position [232, 0]
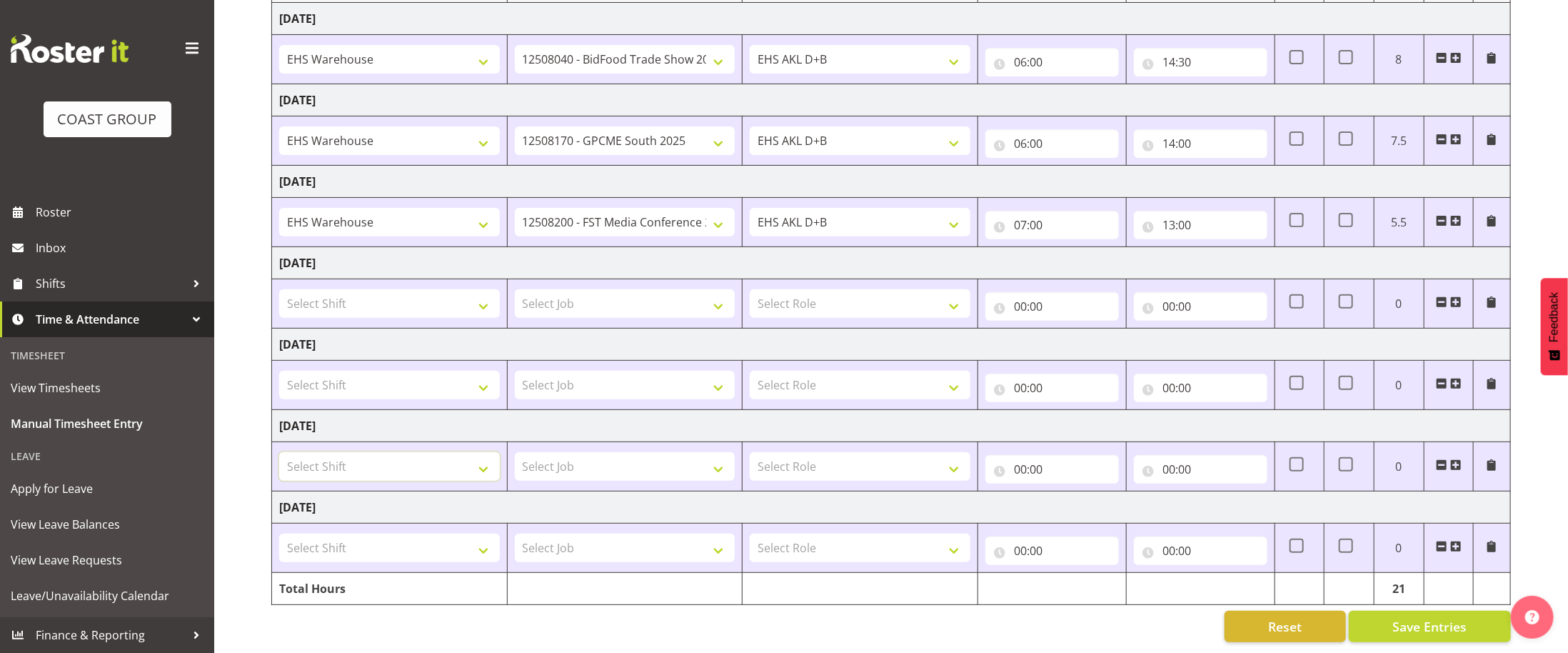
click at [339, 467] on select "Select Shift # Fieldays--Milwaukee. # Install Hutchwilco Boat Show at ASG. #AKL…" at bounding box center [390, 466] width 221 height 29
click at [441, 457] on select "Select Shift # Fieldays--Milwaukee. # Install Hutchwilco Boat Show at ASG. #AKL…" at bounding box center [390, 466] width 221 height 29
select select "56536"
click at [280, 453] on select "Select Shift # Fieldays--Milwaukee. # Install Hutchwilco Boat Show at ASG. #AKL…" at bounding box center [390, 466] width 221 height 29
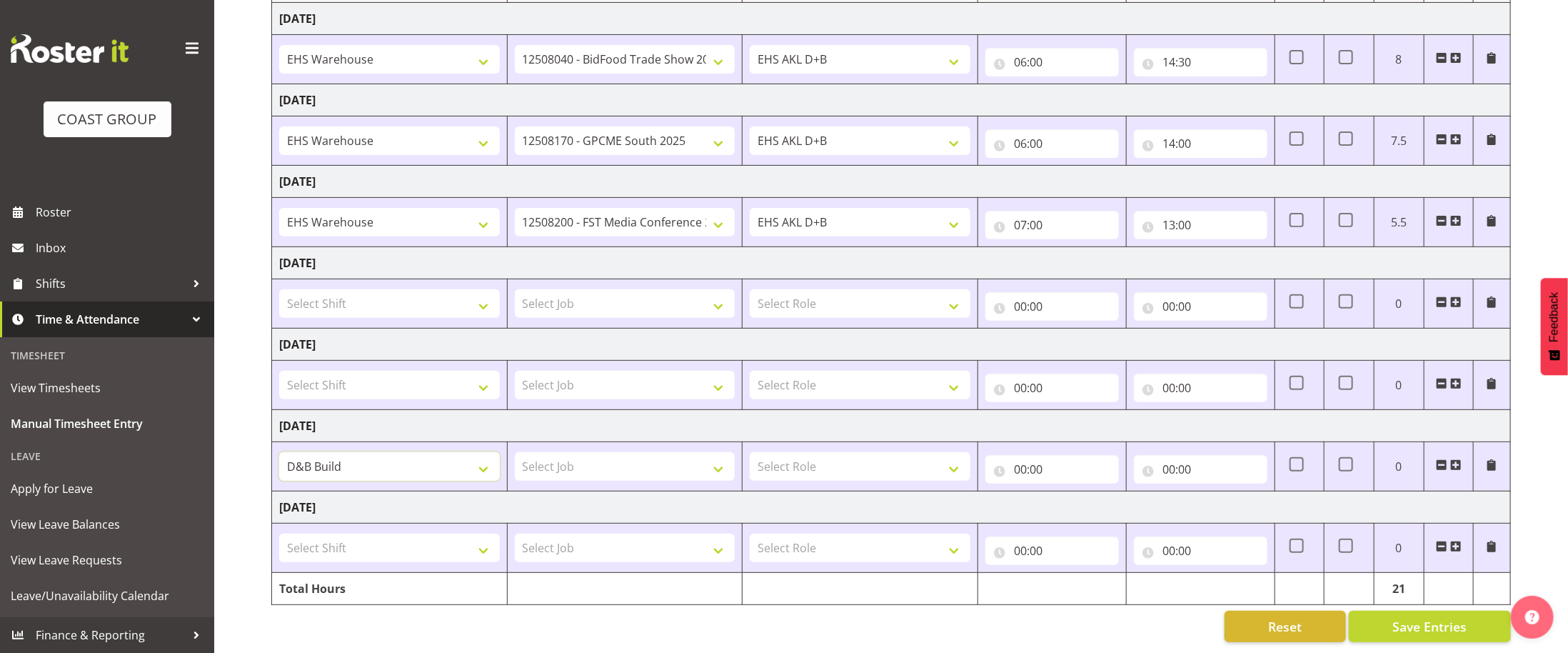
scroll to position [231, 0]
click at [565, 468] on select "Select Job 1 Carlton Events 1 Carlton Hamilton 1 Carlton Wellington 1 EHS WAREH…" at bounding box center [626, 466] width 221 height 29
click at [515, 452] on select "Select Job 1 Carlton Events 1 Carlton Hamilton 1 Carlton Wellington 1 EHS WAREH…" at bounding box center [626, 466] width 221 height 29
click at [710, 475] on select "1 Carlton Events 1 Carlton Hamilton 1 Carlton Wellington 1 EHS WAREHOUSE/OFFICE…" at bounding box center [626, 466] width 221 height 29
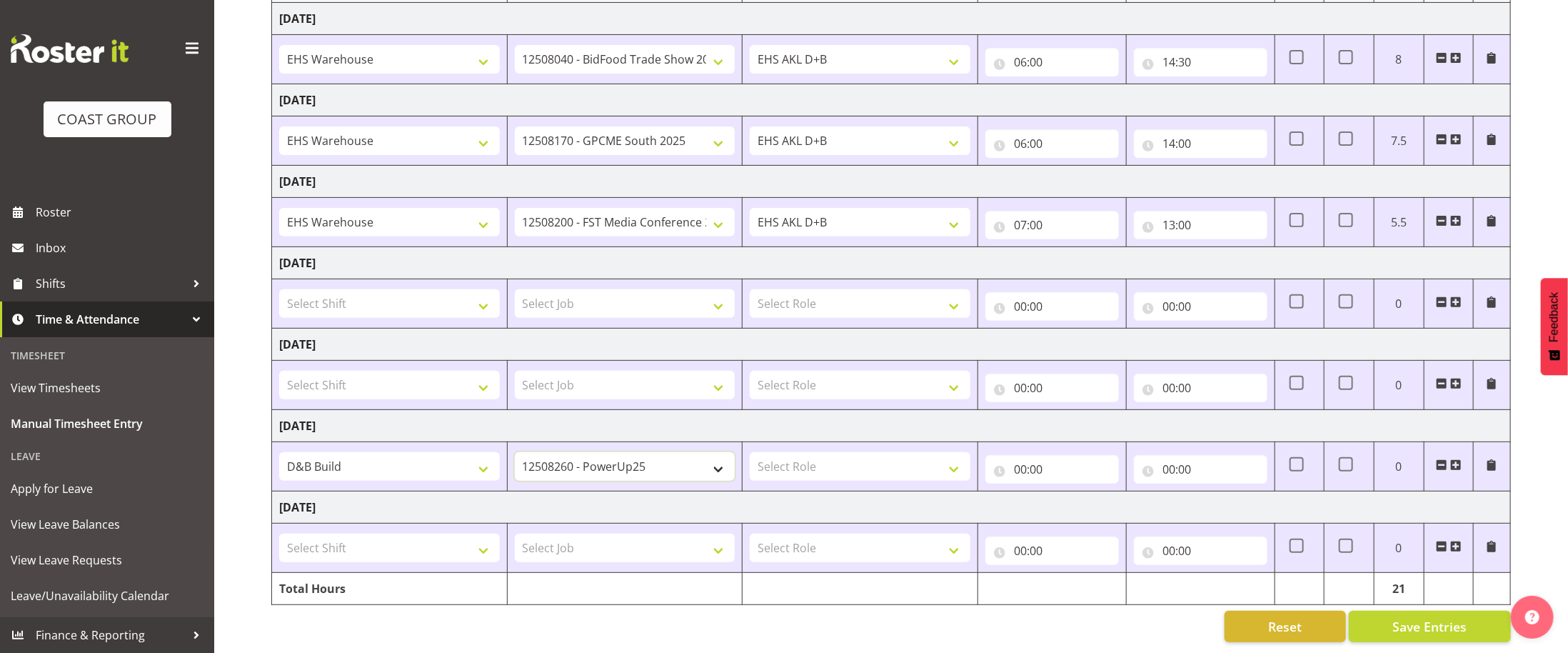
select select "10200"
click at [515, 458] on select "1 Carlton Events 1 Carlton Hamilton 1 Carlton Wellington 1 EHS WAREHOUSE/OFFICE…" at bounding box center [626, 466] width 221 height 29
click at [804, 471] on select "Select Role EHS AKL D+B EHS AKL PANELS EHS AKL CARPET" at bounding box center [860, 466] width 221 height 29
select select "194"
click at [750, 458] on select "Select Role EHS AKL D+B EHS AKL PANELS EHS AKL CARPET" at bounding box center [860, 466] width 221 height 29
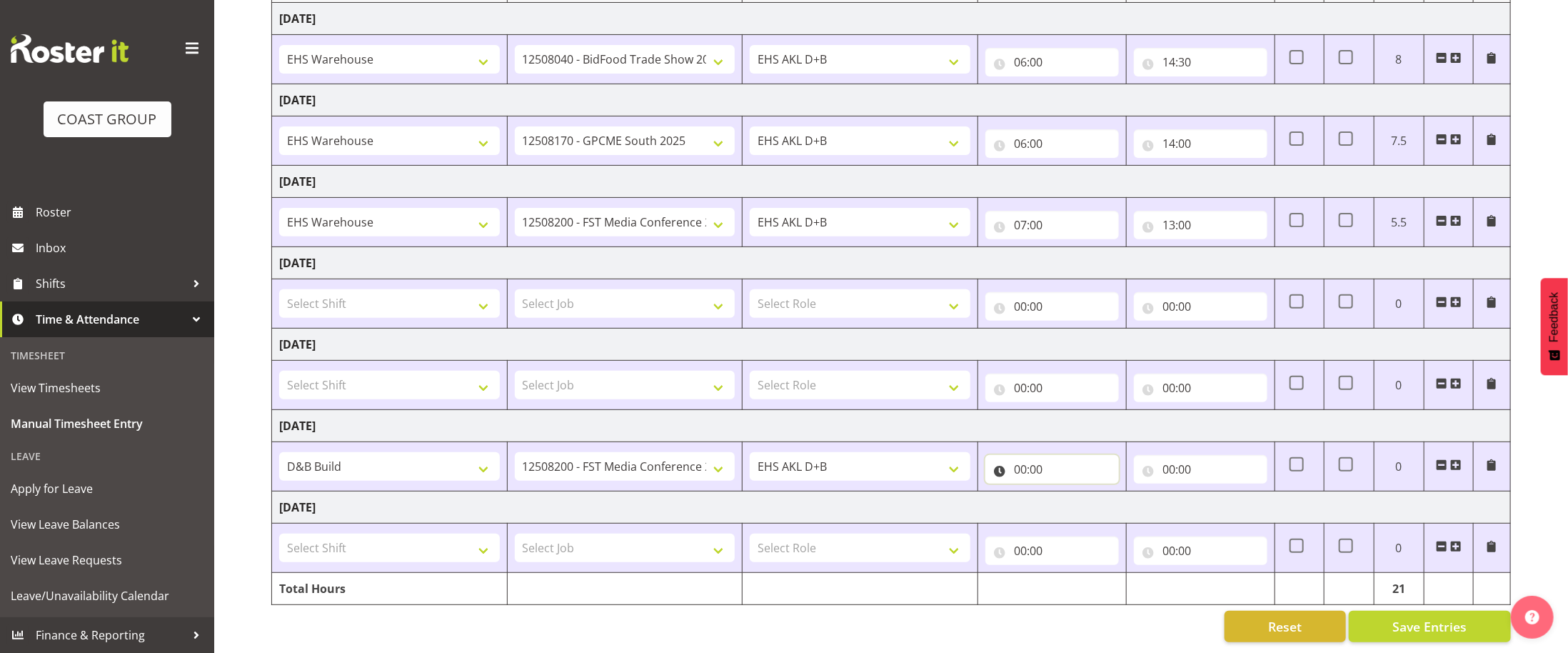
click at [1083, 473] on input "00:00" at bounding box center [1052, 469] width 133 height 29
click at [1081, 510] on select "00 01 02 03 04 05 06 07 08 09 10 11 12 13 14 15 16 17 18 19 20 21 22 23" at bounding box center [1083, 506] width 32 height 29
select select "6"
click at [1067, 497] on select "00 01 02 03 04 05 06 07 08 09 10 11 12 13 14 15 16 17 18 19 20 21 22 23" at bounding box center [1083, 506] width 32 height 29
type input "06:00"
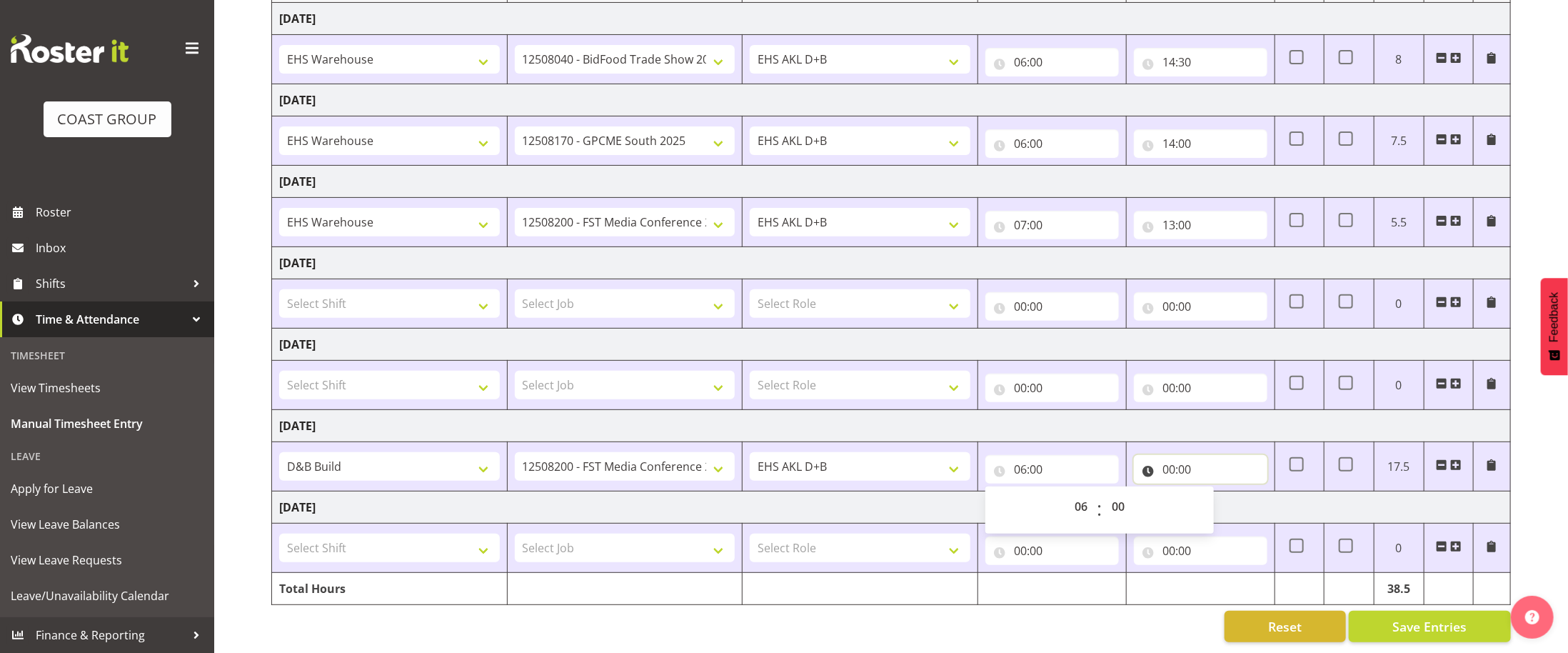
click at [1223, 464] on input "00:00" at bounding box center [1201, 469] width 133 height 29
click at [1231, 510] on select "00 01 02 03 04 05 06 07 08 09 10 11 12 13 14 15 16 17 18 19 20 21 22 23" at bounding box center [1231, 506] width 32 height 29
select select "14"
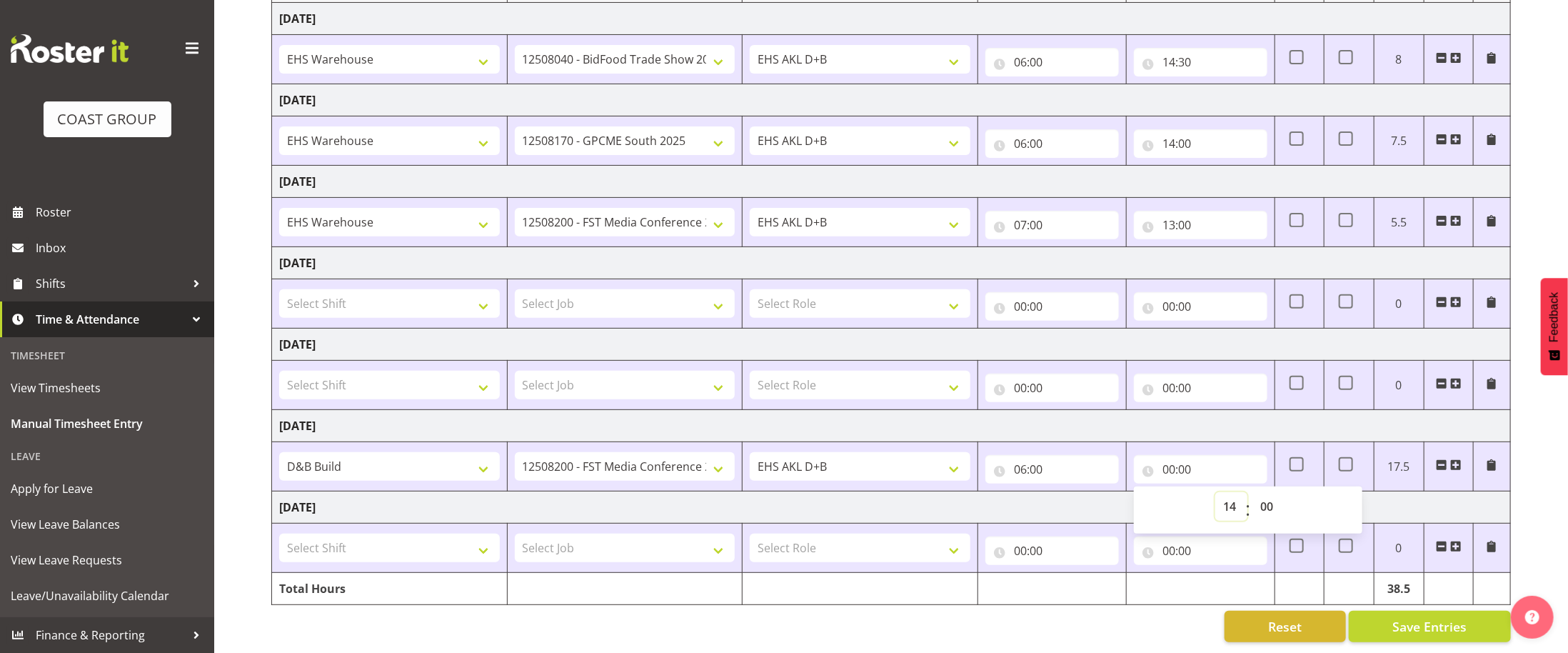
click at [1215, 497] on select "00 01 02 03 04 05 06 07 08 09 10 11 12 13 14 15 16 17 18 19 20 21 22 23" at bounding box center [1231, 506] width 32 height 29
type input "14:00"
click at [1261, 502] on select "00 01 02 03 04 05 06 07 08 09 10 11 12 13 14 15 16 17 18 19 20 21 22 23 24 25 2…" at bounding box center [1269, 506] width 32 height 29
select select "30"
click at [1253, 497] on select "00 01 02 03 04 05 06 07 08 09 10 11 12 13 14 15 16 17 18 19 20 21 22 23 24 25 2…" at bounding box center [1269, 506] width 32 height 29
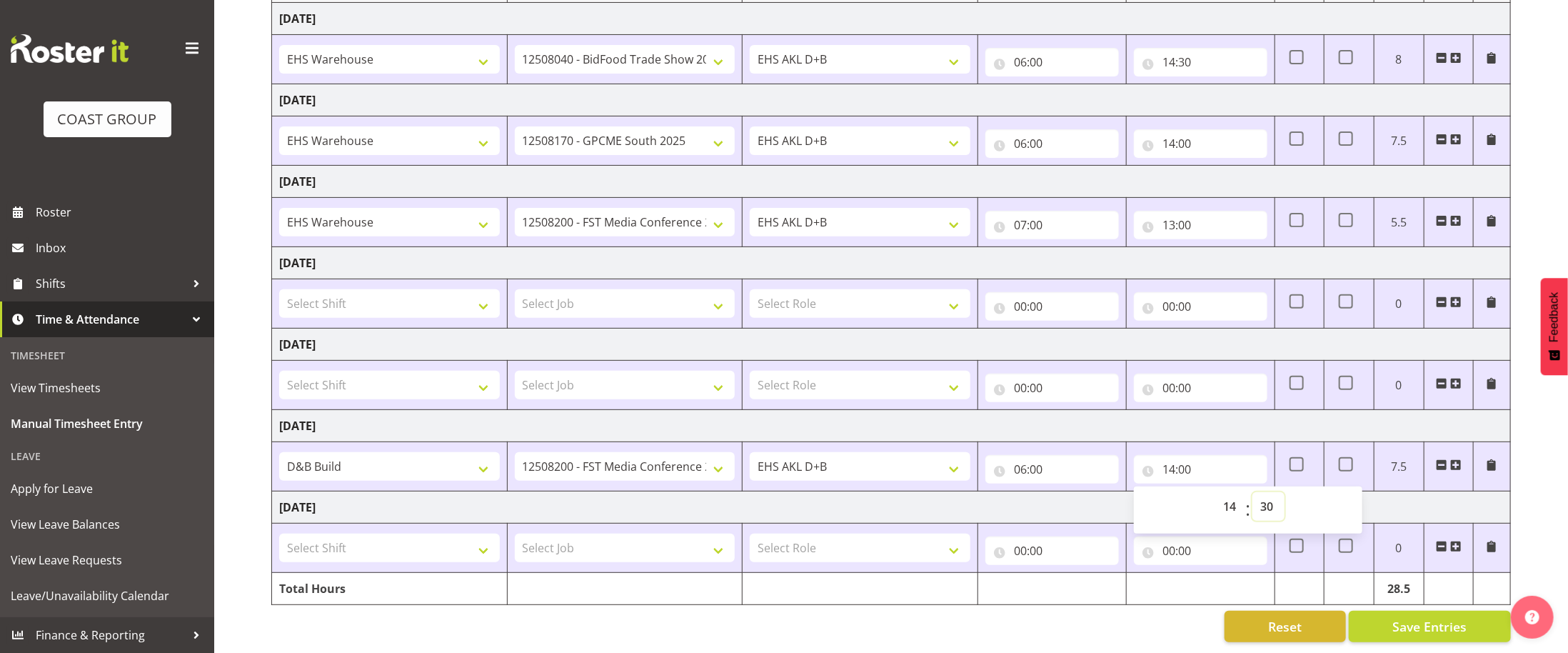
type input "14:30"
click at [391, 553] on select "Select Shift # Fieldays--Milwaukee. # Install Hutchwilco Boat Show at ASG. #AKL…" at bounding box center [390, 548] width 221 height 29
click at [391, 555] on select "Select Shift # Fieldays--Milwaukee. # Install Hutchwilco Boat Show at ASG. #AKL…" at bounding box center [390, 548] width 221 height 29
select select "57644"
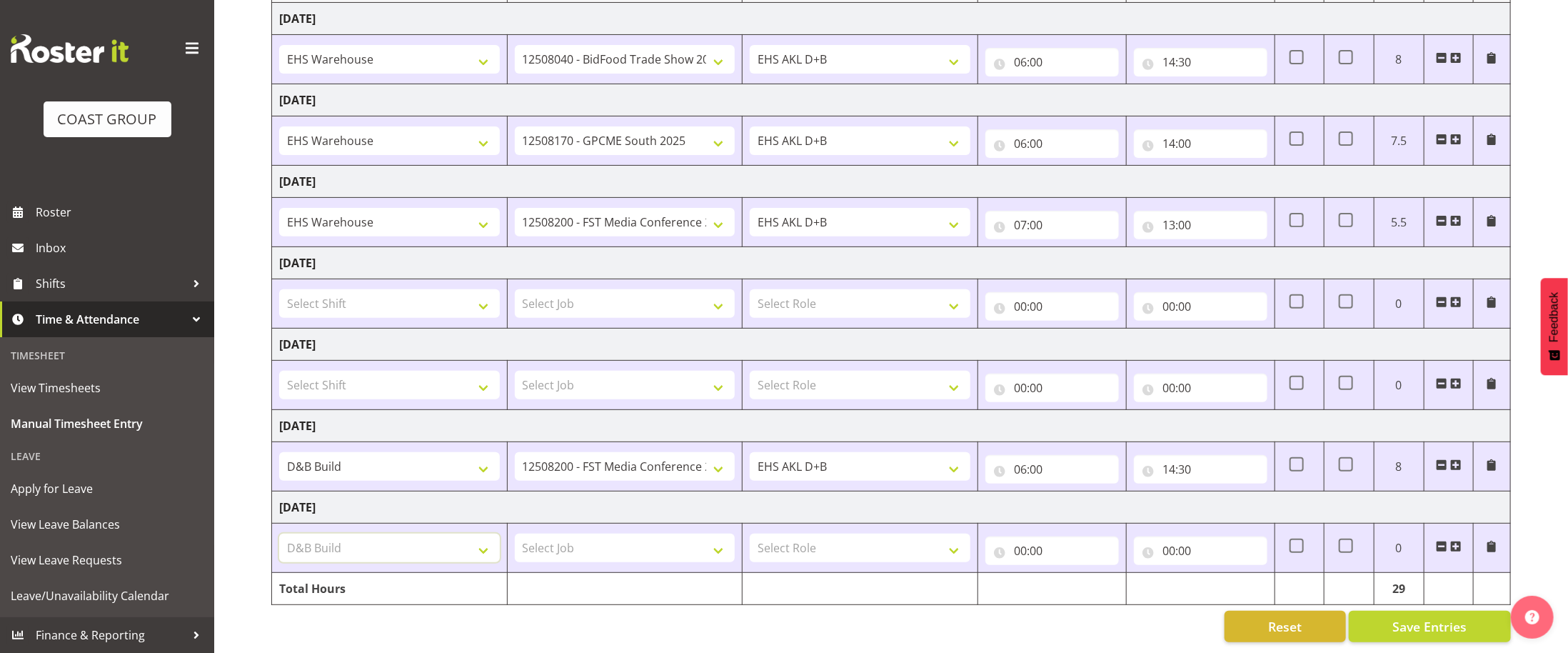
click at [280, 540] on select "Select Shift # Fieldays--Milwaukee. # Install Hutchwilco Boat Show at ASG. #AKL…" at bounding box center [390, 548] width 221 height 29
click at [605, 552] on select "Select Job 1 Carlton Events 1 Carlton Hamilton 1 Carlton Wellington 1 EHS WAREH…" at bounding box center [626, 548] width 221 height 29
select select "9767"
click at [515, 540] on select "Select Job 1 Carlton Events 1 Carlton Hamilton 1 Carlton Wellington 1 EHS WAREH…" at bounding box center [626, 548] width 221 height 29
click at [841, 562] on select "Select Role EHS AKL D+B EHS AKL PANELS EHS AKL CARPET" at bounding box center [860, 548] width 221 height 29
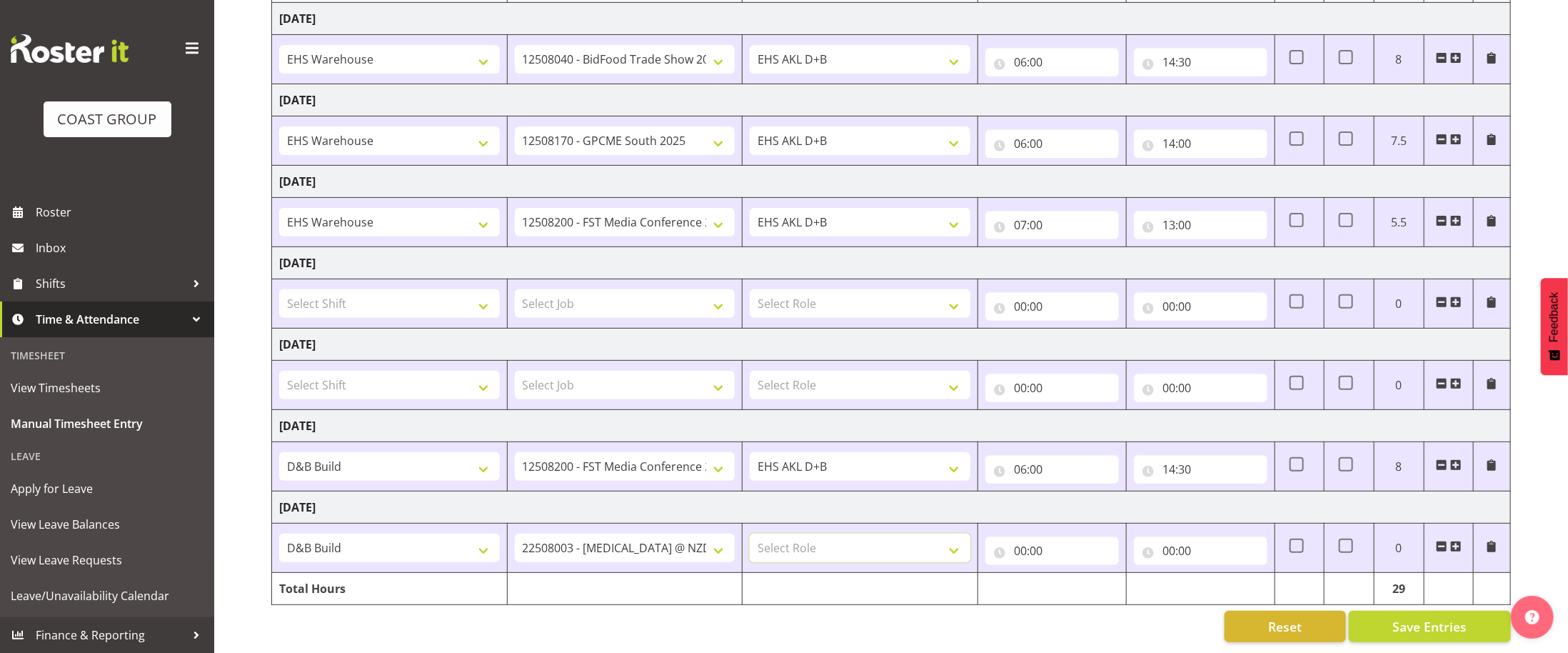
select select "194"
click at [750, 540] on select "Select Role EHS AKL D+B EHS AKL PANELS EHS AKL CARPET" at bounding box center [860, 548] width 221 height 29
click at [1060, 558] on input "00:00" at bounding box center [1052, 551] width 133 height 29
click at [1087, 597] on select "00 01 02 03 04 05 06 07 08 09 10 11 12 13 14 15 16 17 18 19 20 21 22 23" at bounding box center [1083, 588] width 32 height 29
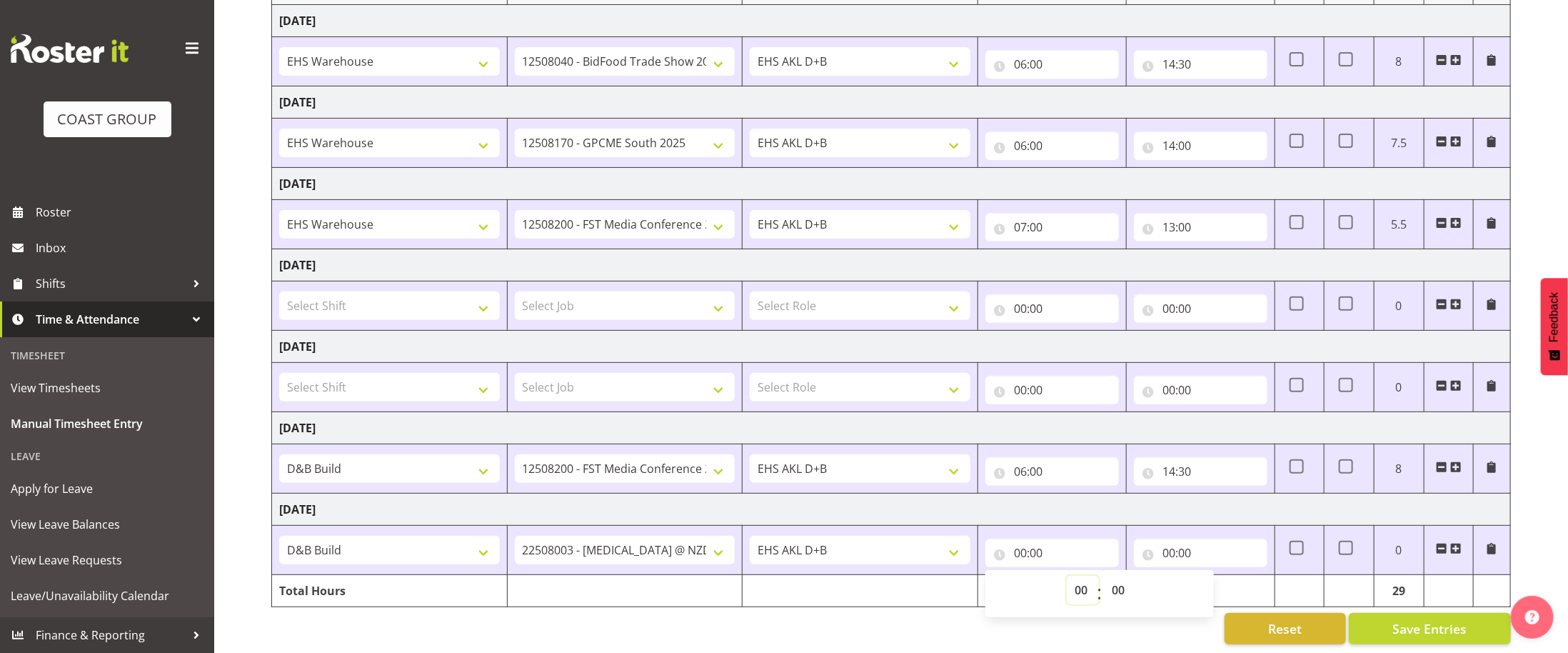
click at [1077, 601] on select "00 01 02 03 04 05 06 07 08 09 10 11 12 13 14 15 16 17 18 19 20 21 22 23" at bounding box center [1083, 590] width 32 height 29
select select "5"
click at [1067, 584] on select "00 01 02 03 04 05 06 07 08 09 10 11 12 13 14 15 16 17 18 19 20 21 22 23" at bounding box center [1083, 590] width 32 height 29
type input "05:00"
click at [1217, 554] on input "00:00" at bounding box center [1201, 553] width 133 height 29
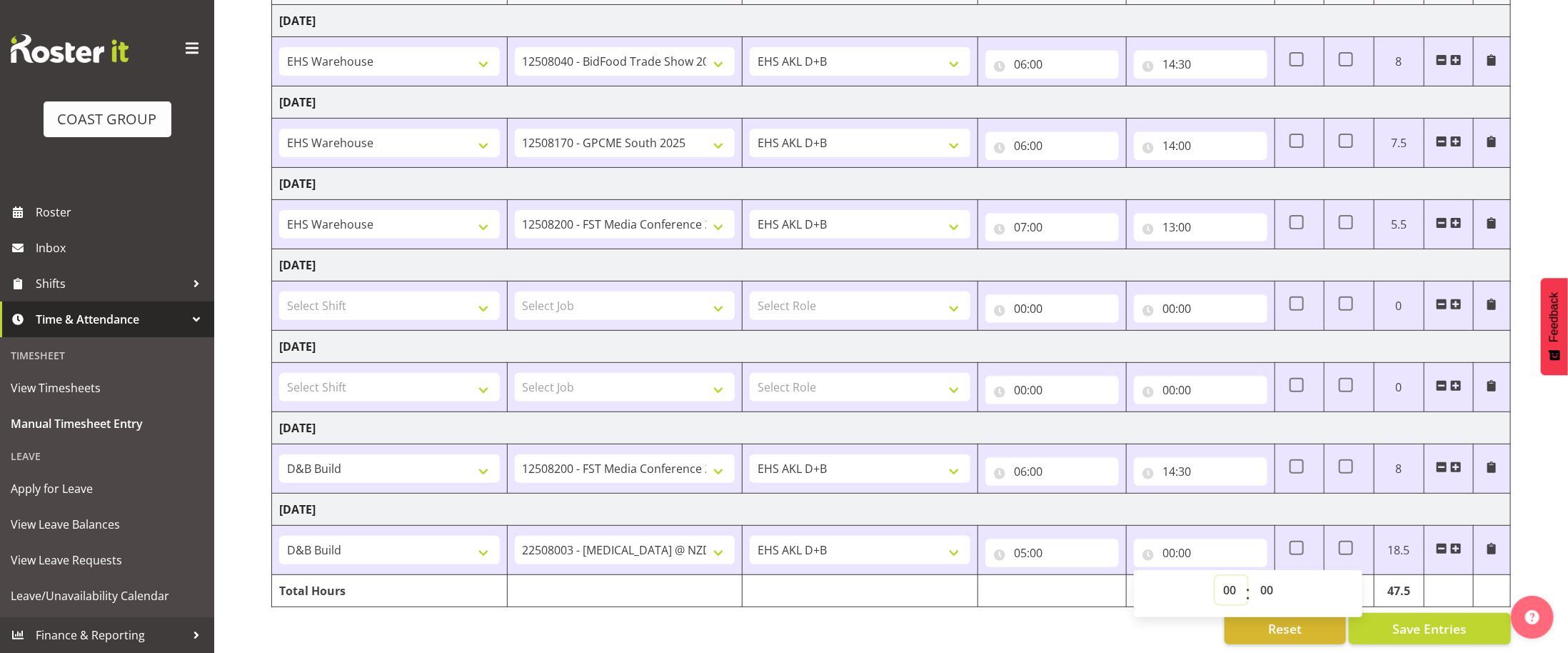
click at [1225, 592] on select "00 01 02 03 04 05 06 07 08 09 10 11 12 13 14 15 16 17 18 19 20 21 22 23" at bounding box center [1231, 590] width 32 height 29
select select "22"
click at [1215, 584] on select "00 01 02 03 04 05 06 07 08 09 10 11 12 13 14 15 16 17 18 19 20 21 22 23" at bounding box center [1231, 590] width 32 height 29
type input "22:00"
click at [1090, 644] on div "Reset Save Entries" at bounding box center [891, 628] width 1239 height 31
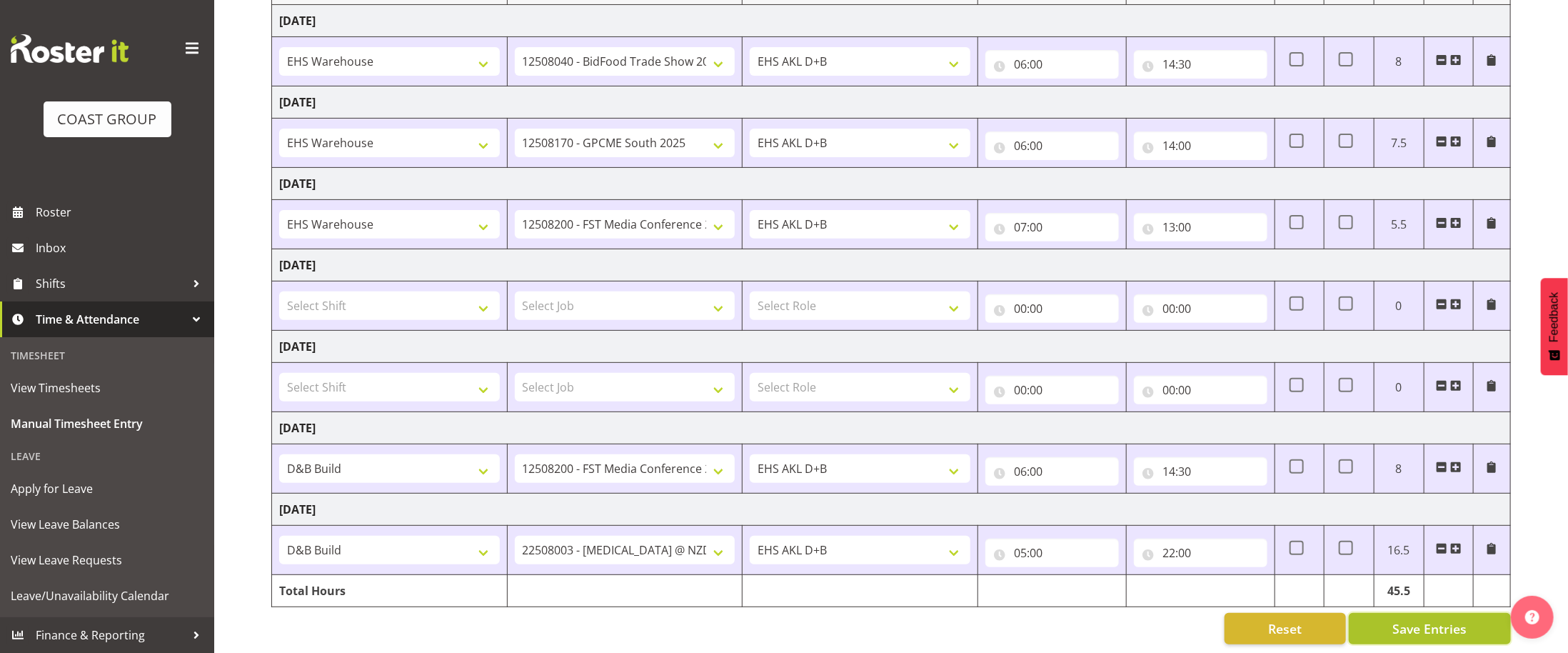
click at [1395, 629] on span "Save Entries" at bounding box center [1429, 628] width 74 height 18
click at [1417, 635] on span "Save Entries" at bounding box center [1429, 628] width 74 height 18
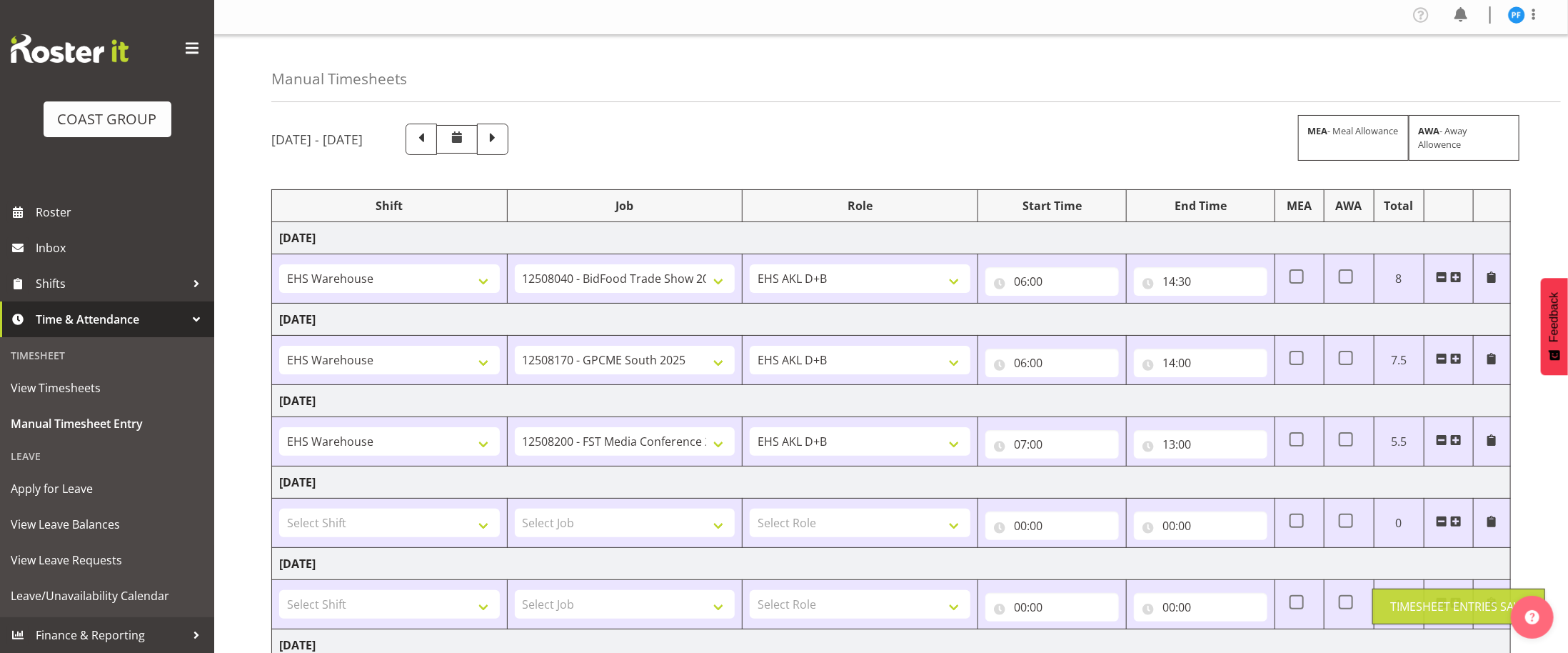
scroll to position [0, 0]
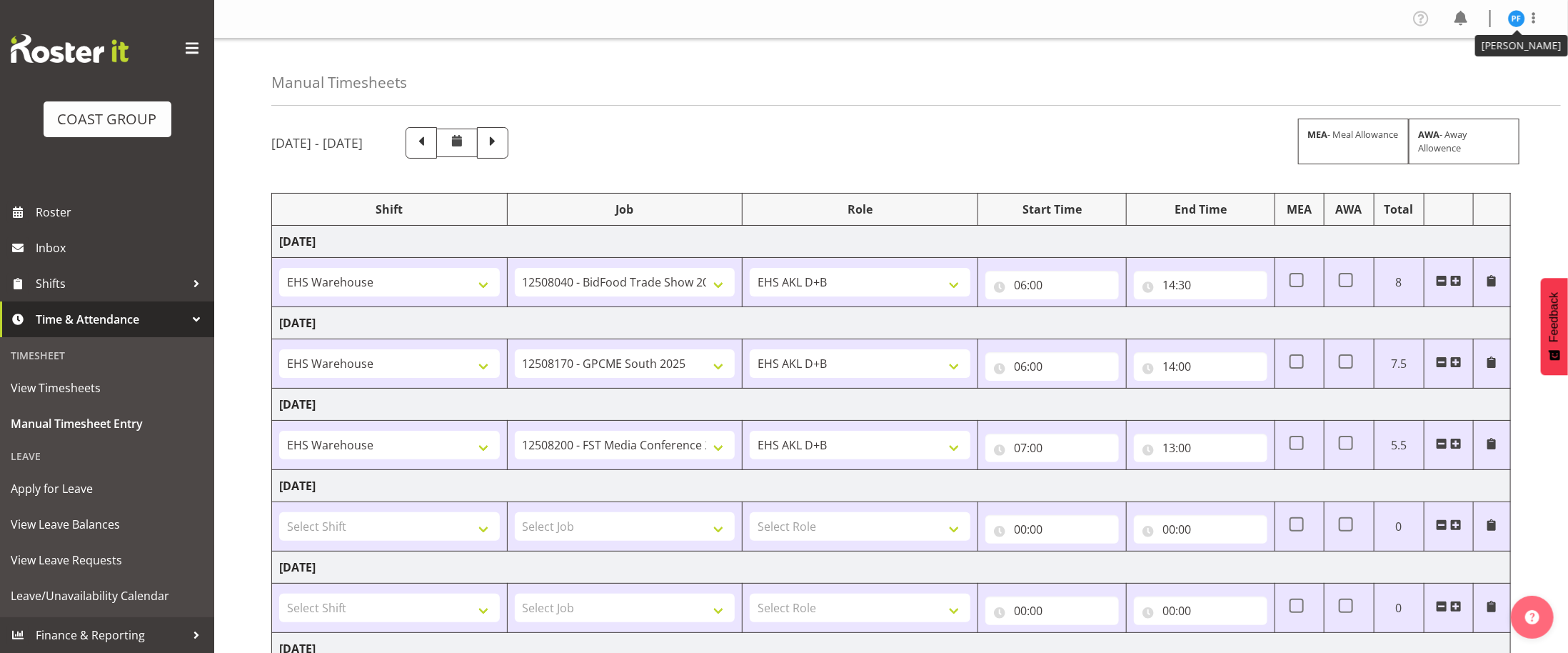
click at [1523, 23] on img at bounding box center [1516, 18] width 17 height 17
click at [1496, 79] on link "Log Out" at bounding box center [1473, 75] width 137 height 26
